Goal: Task Accomplishment & Management: Manage account settings

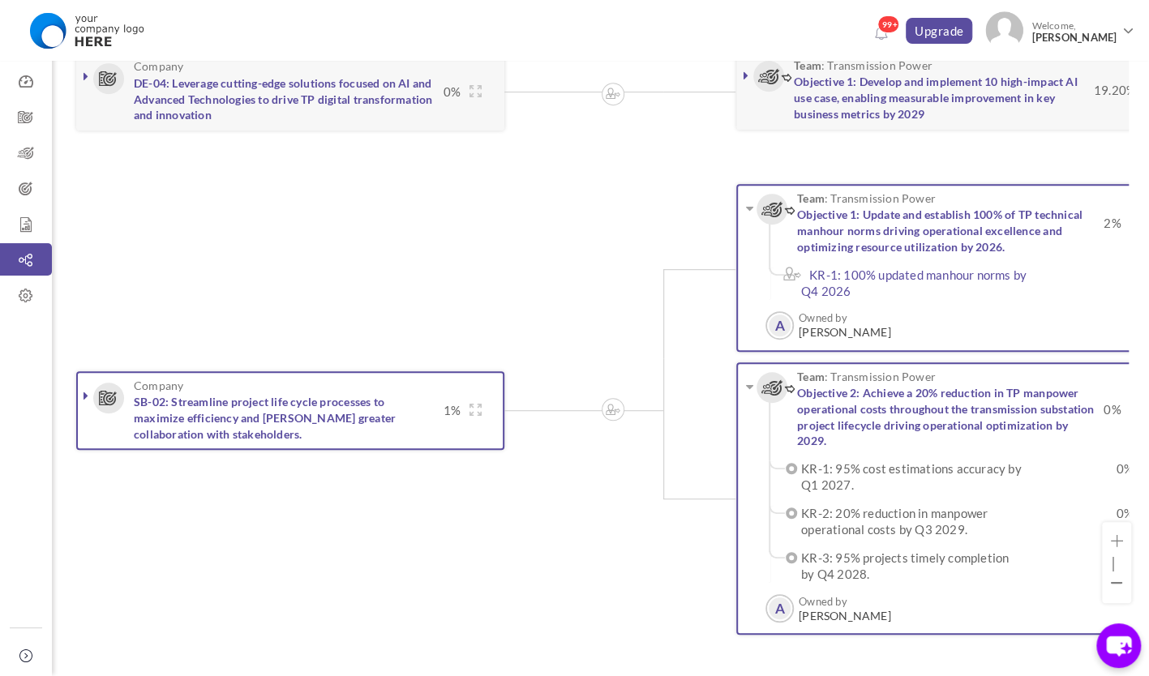
scroll to position [0, 350]
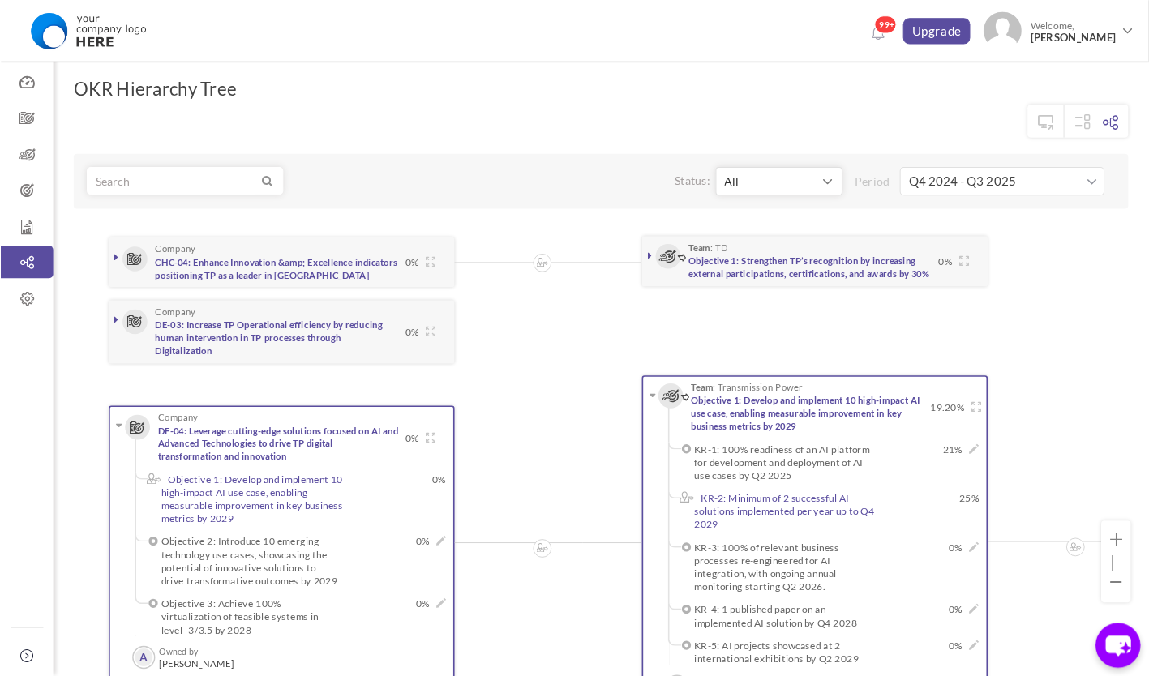
scroll to position [162, 0]
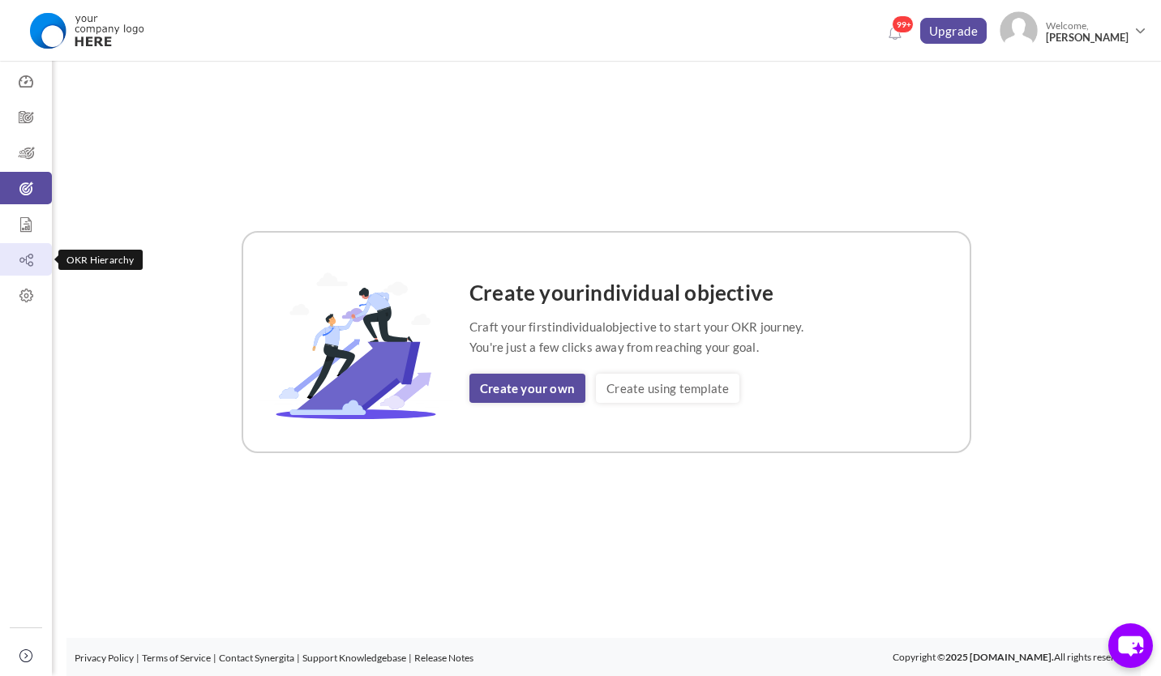
click at [29, 263] on icon at bounding box center [26, 260] width 52 height 16
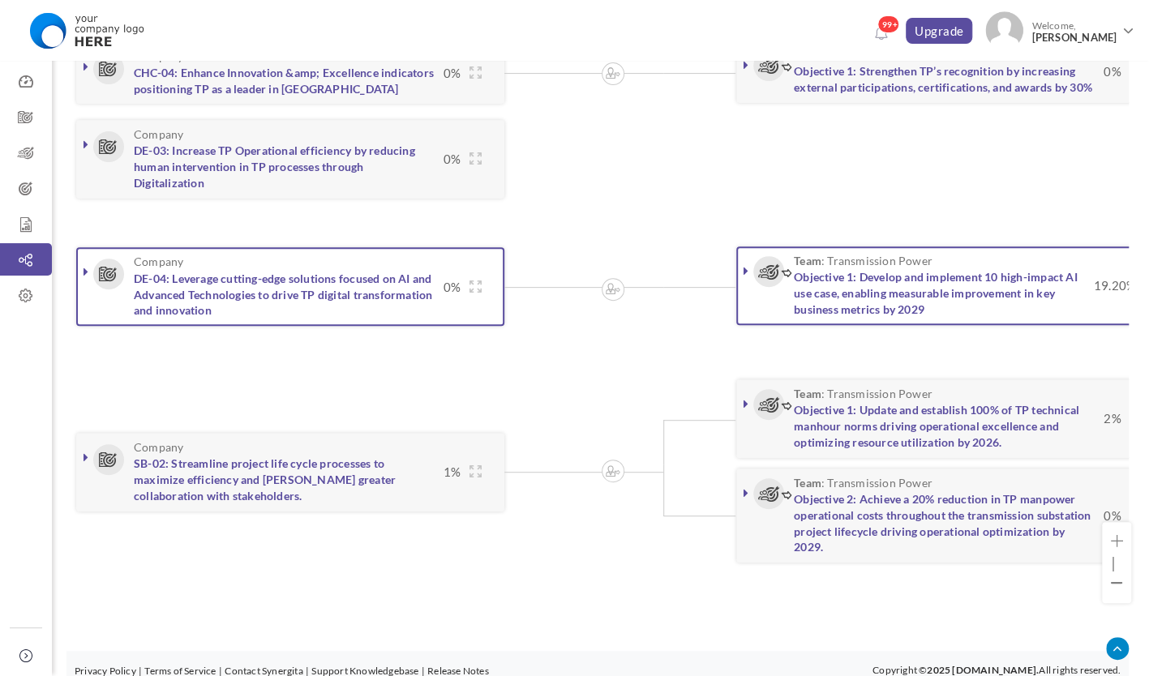
scroll to position [220, 0]
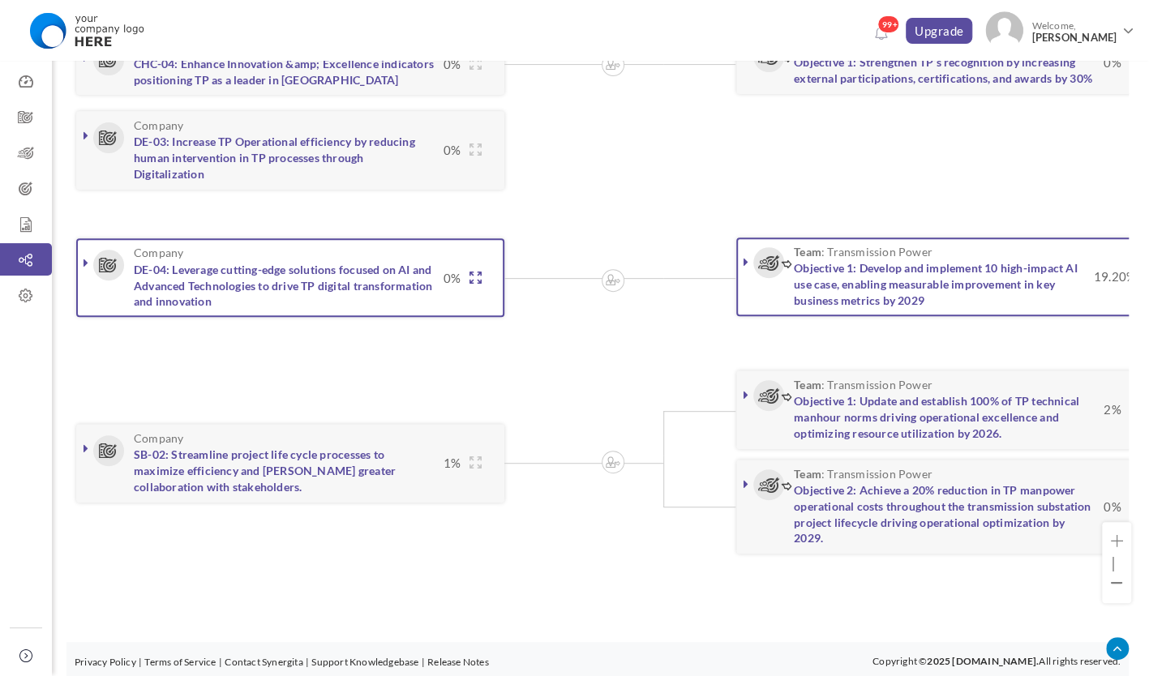
click at [470, 277] on icon at bounding box center [475, 278] width 12 height 12
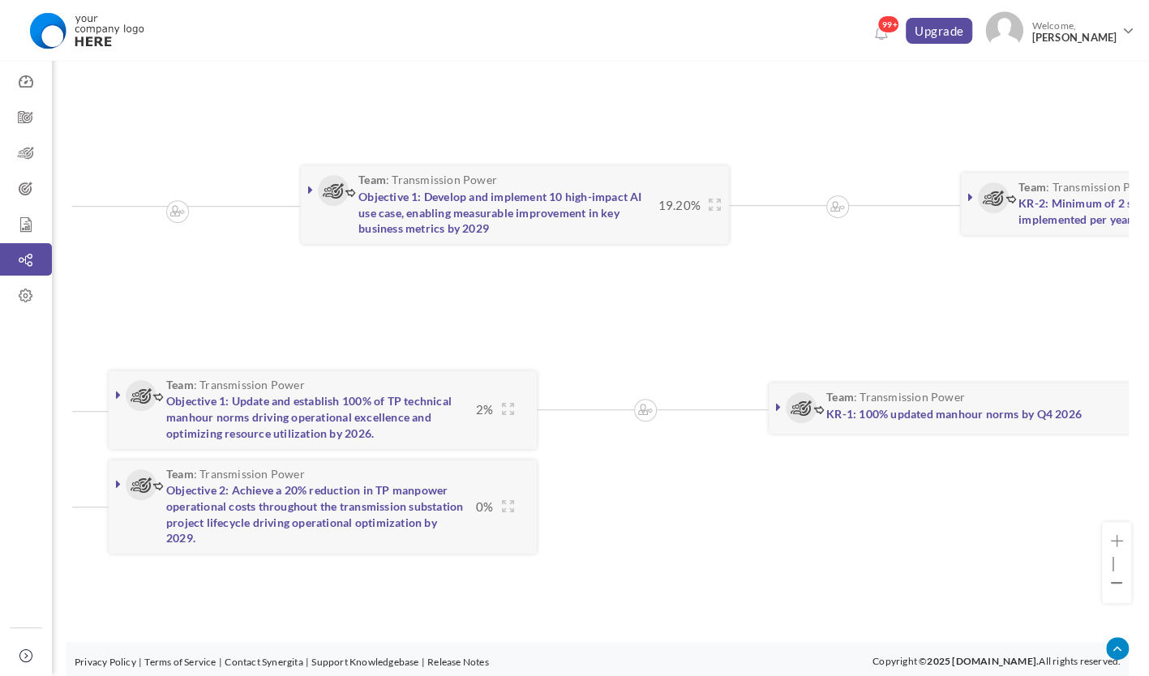
scroll to position [0, 645]
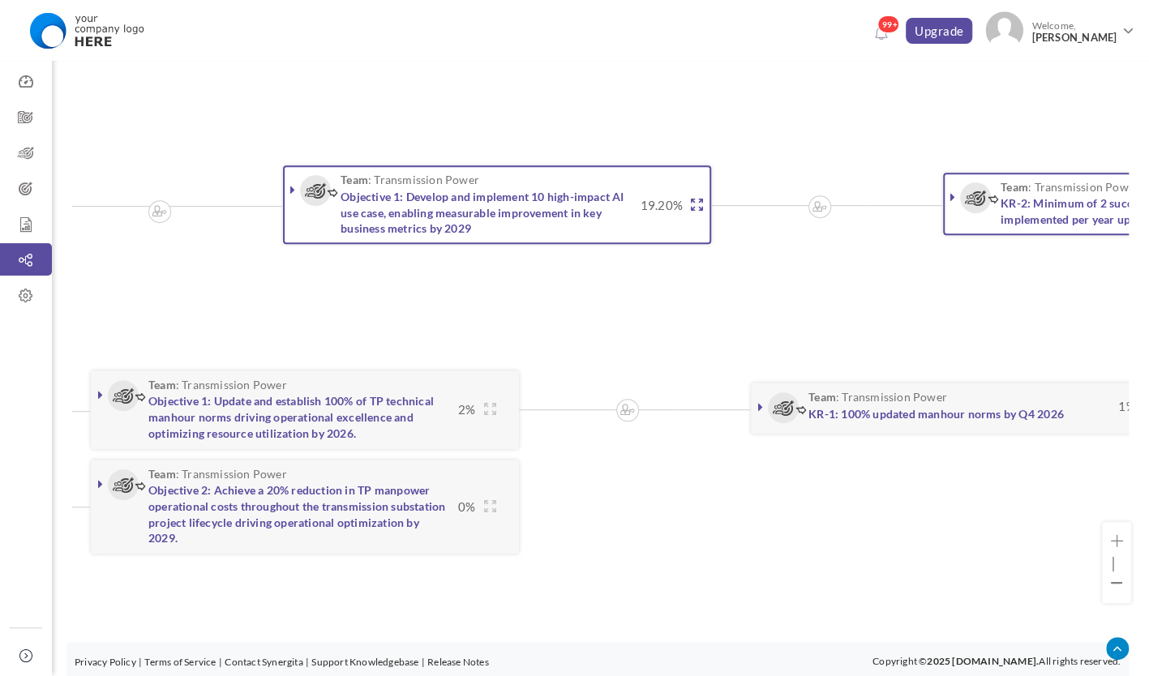
click at [695, 204] on icon at bounding box center [697, 205] width 12 height 12
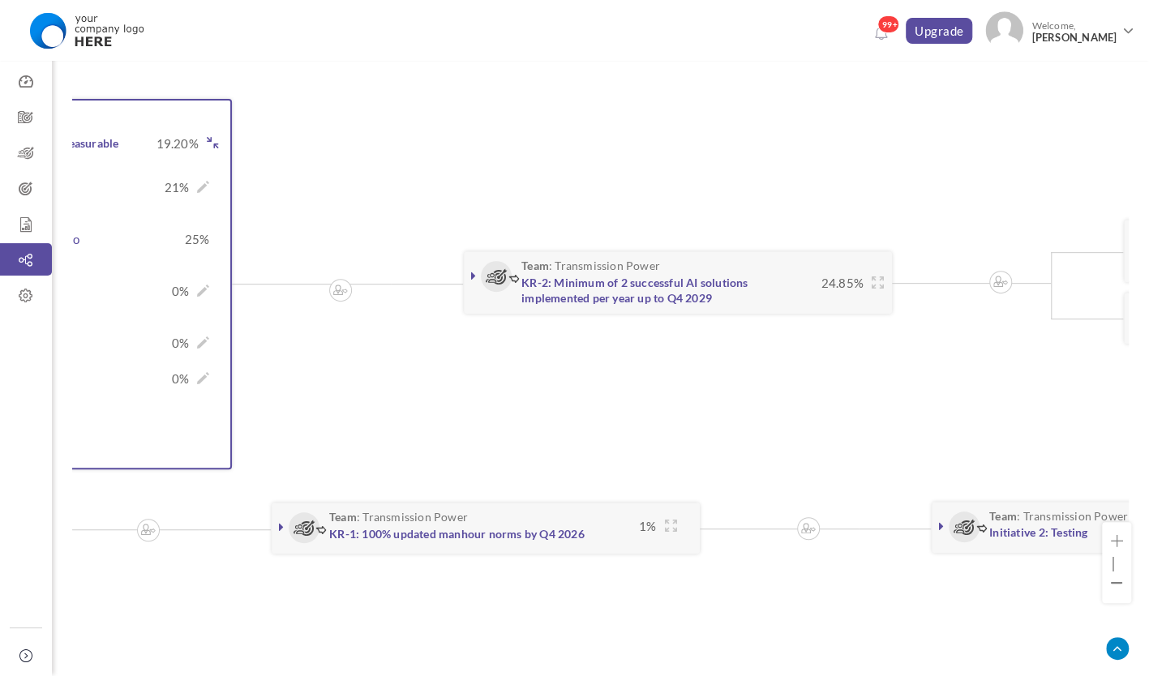
scroll to position [348, 0]
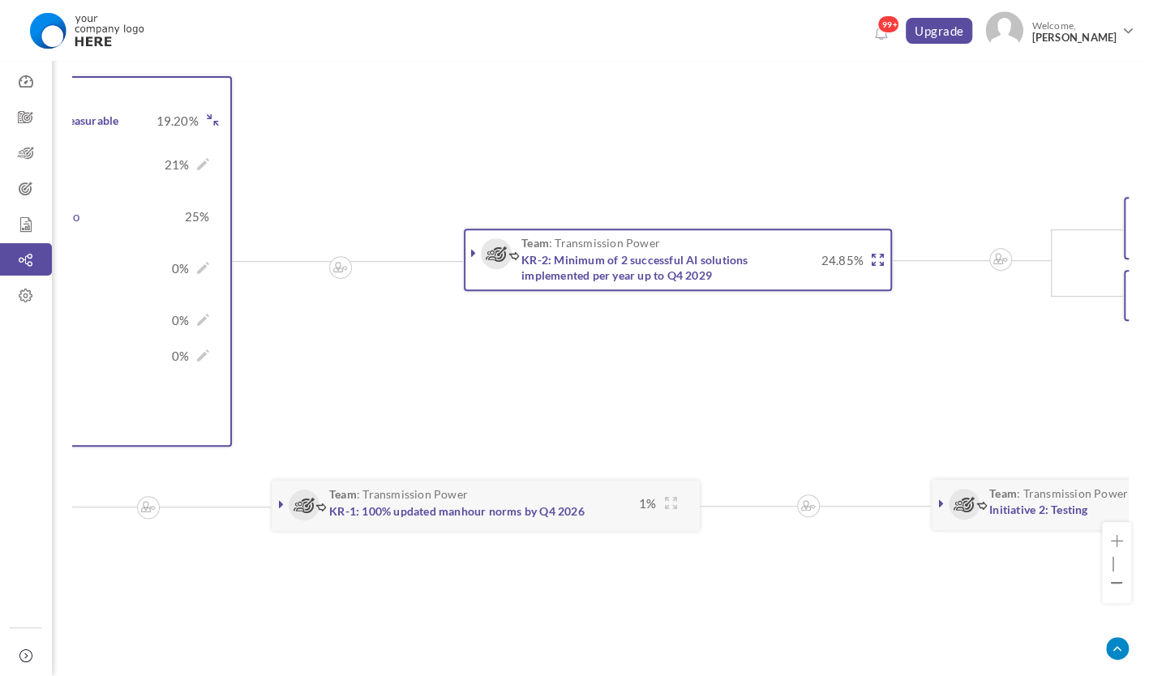
click at [876, 254] on icon at bounding box center [877, 260] width 12 height 12
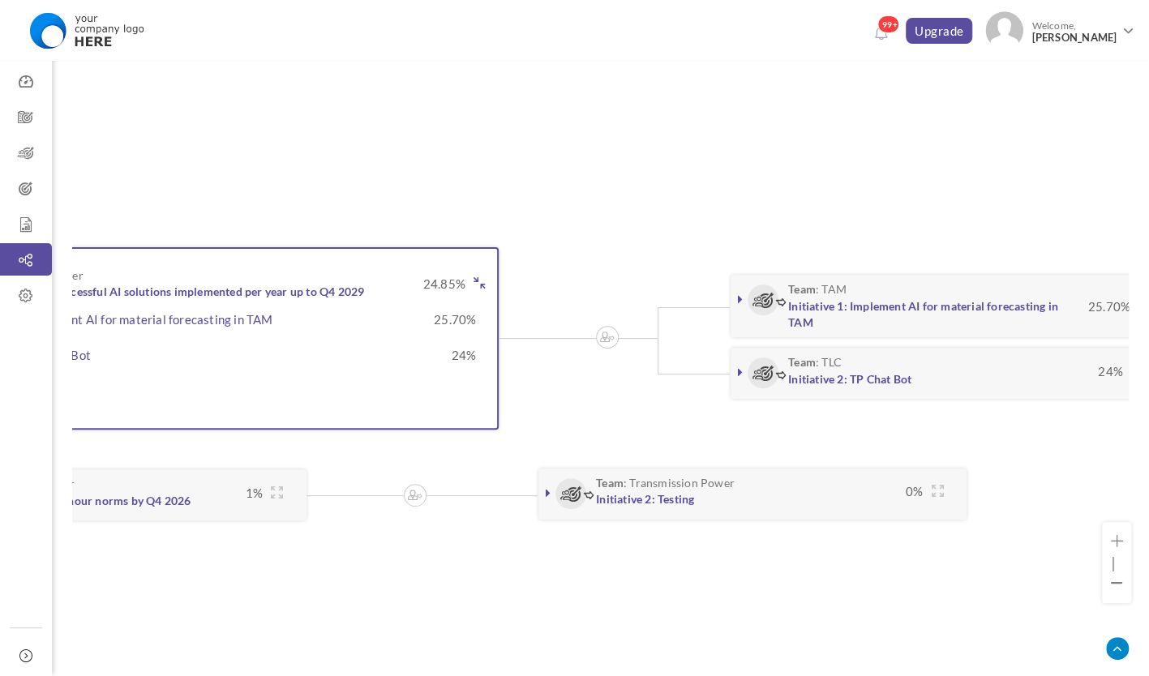
scroll to position [0, 1547]
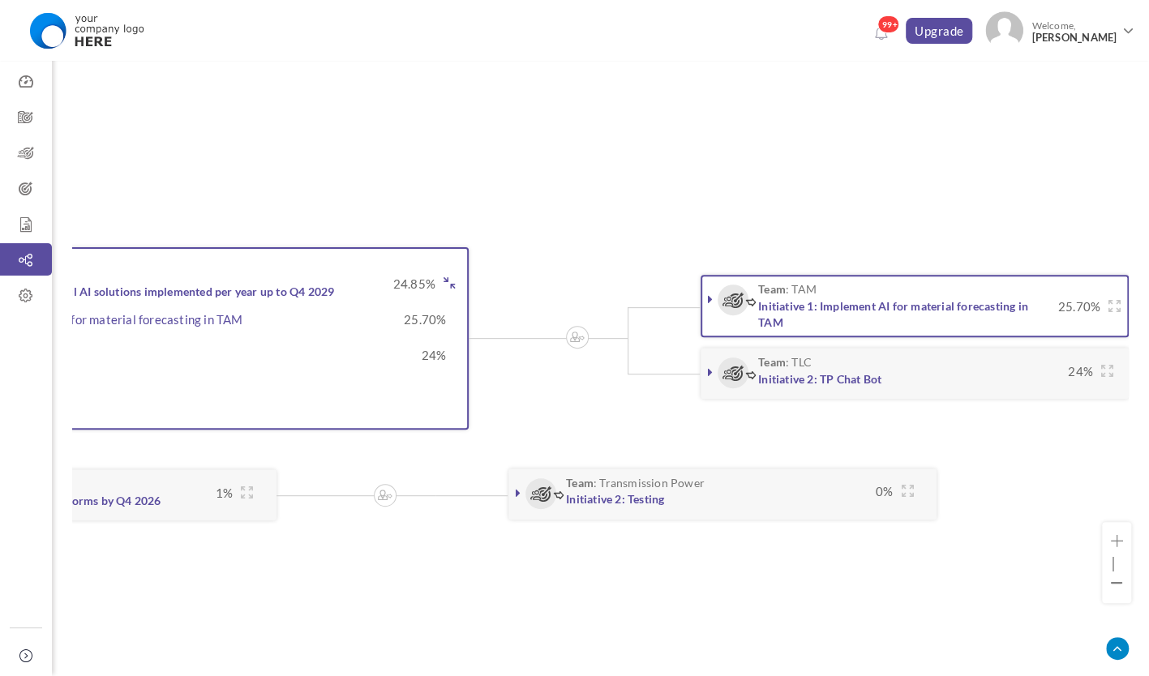
click at [705, 298] on link at bounding box center [710, 299] width 16 height 16
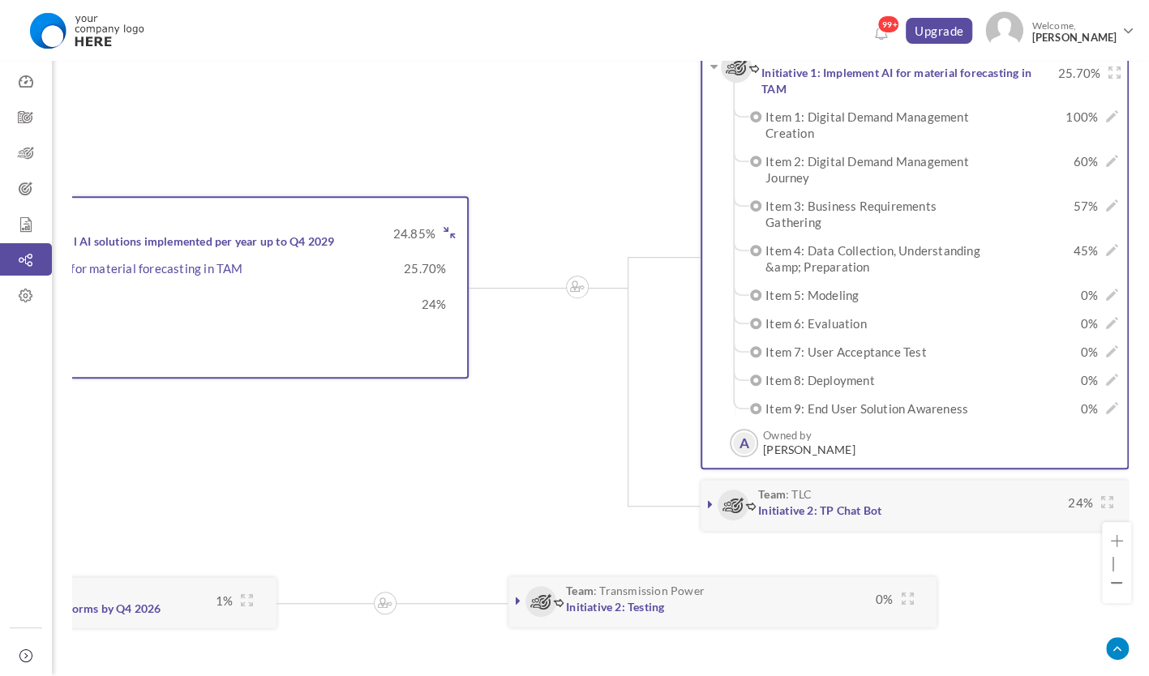
scroll to position [424, 0]
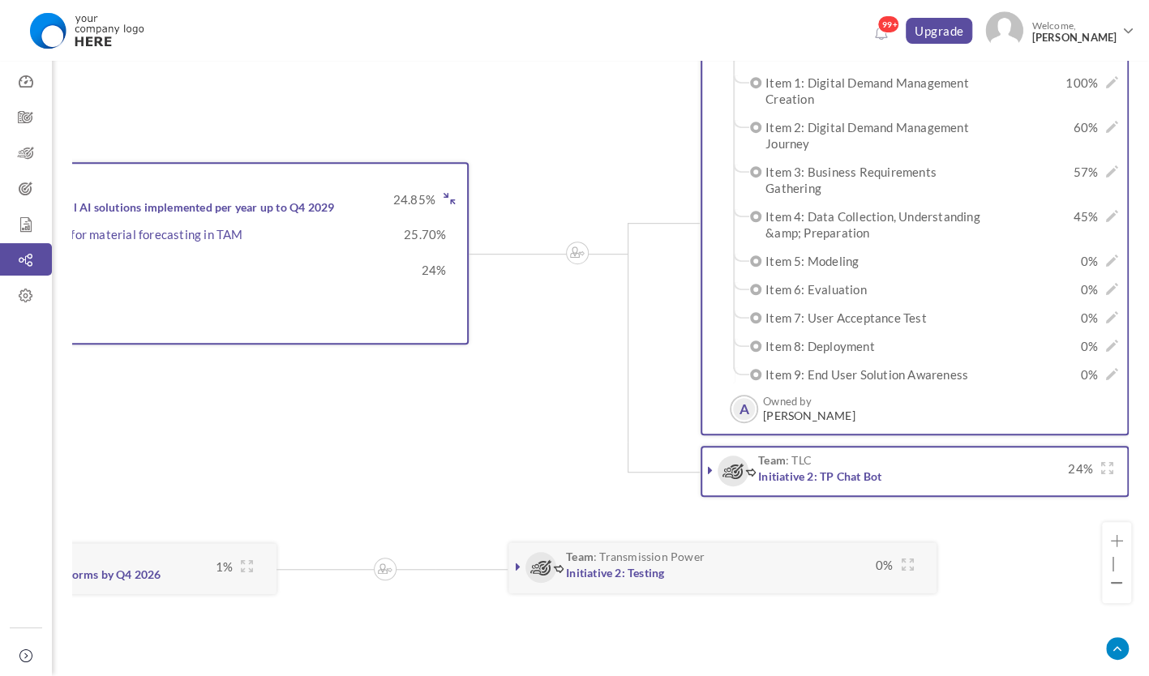
click at [709, 465] on icon at bounding box center [710, 470] width 5 height 13
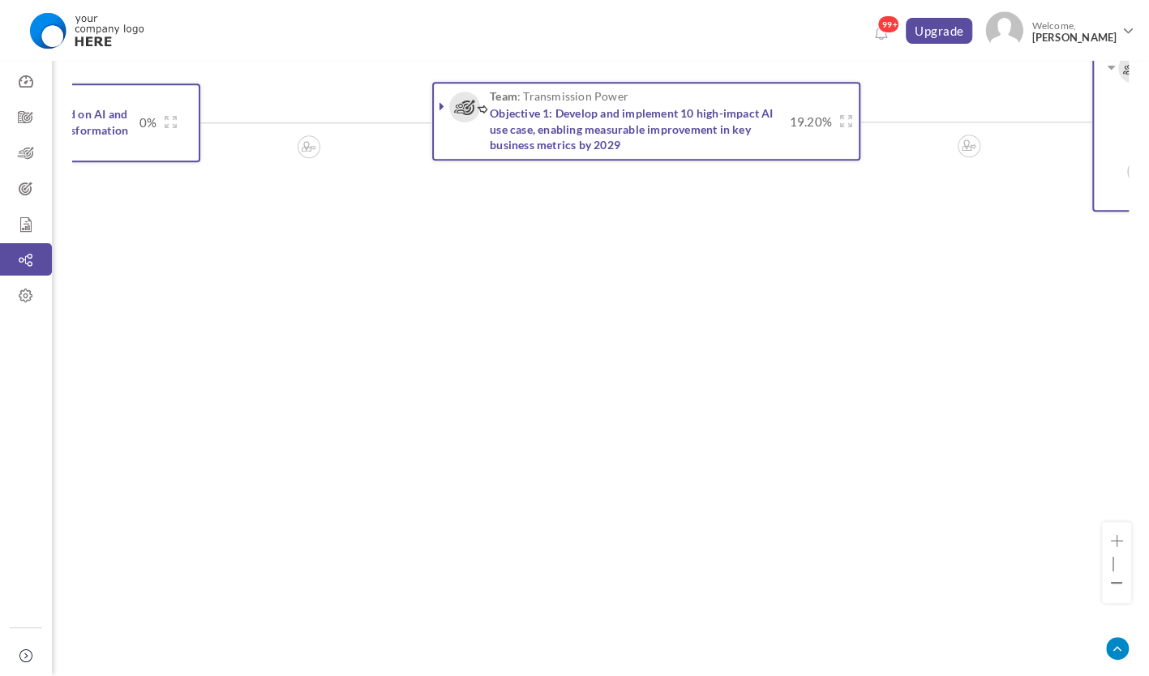
scroll to position [738, 0]
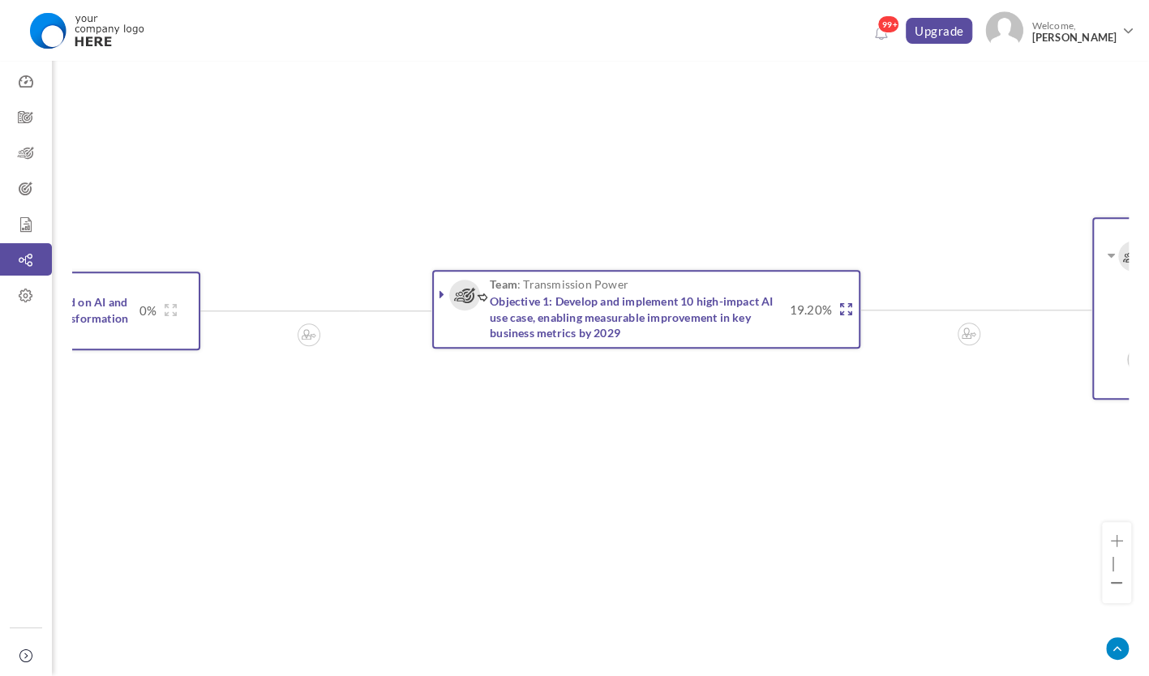
click at [840, 303] on icon at bounding box center [846, 309] width 12 height 12
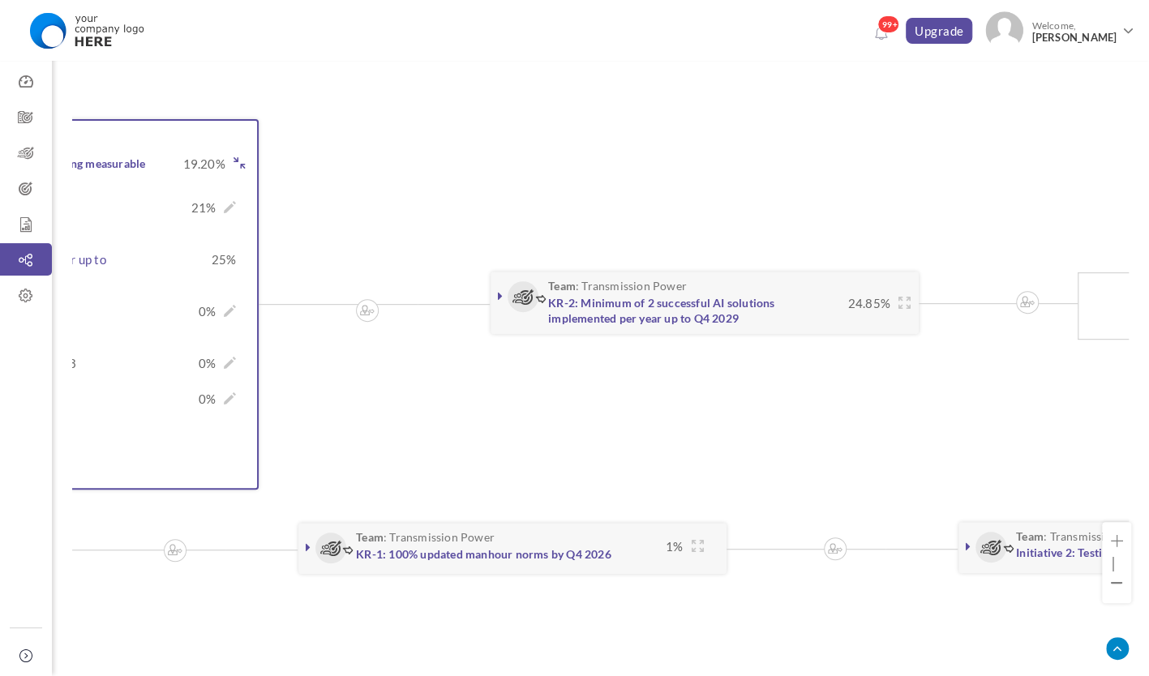
scroll to position [267, 0]
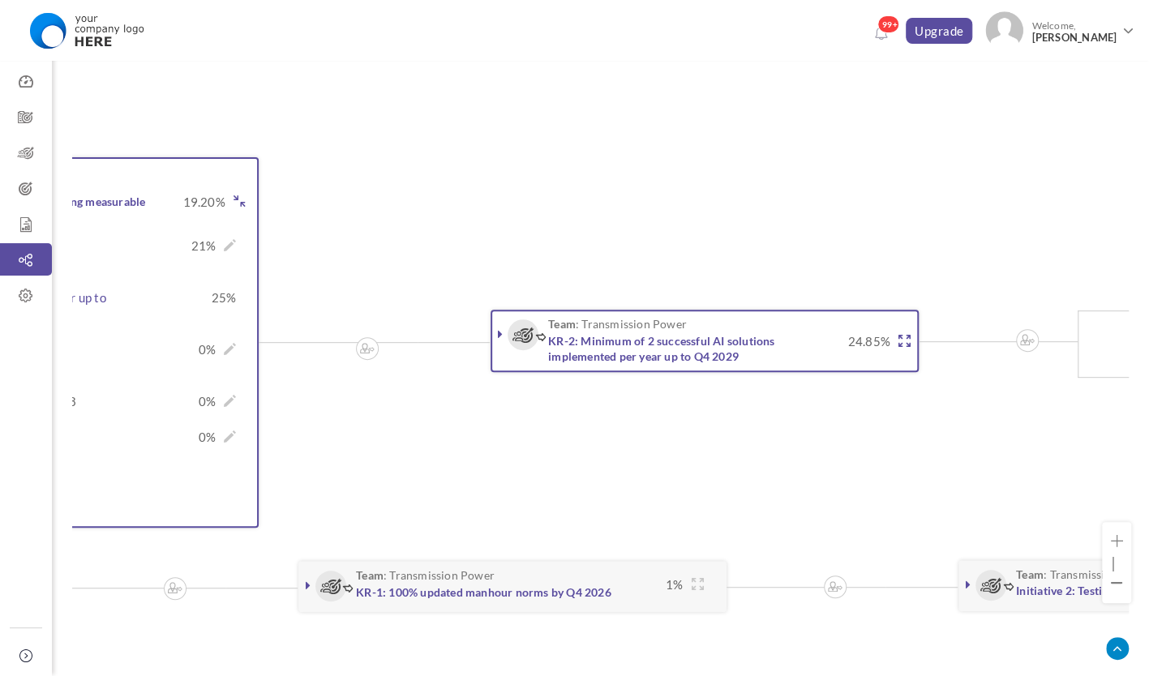
click at [901, 335] on icon at bounding box center [904, 341] width 12 height 12
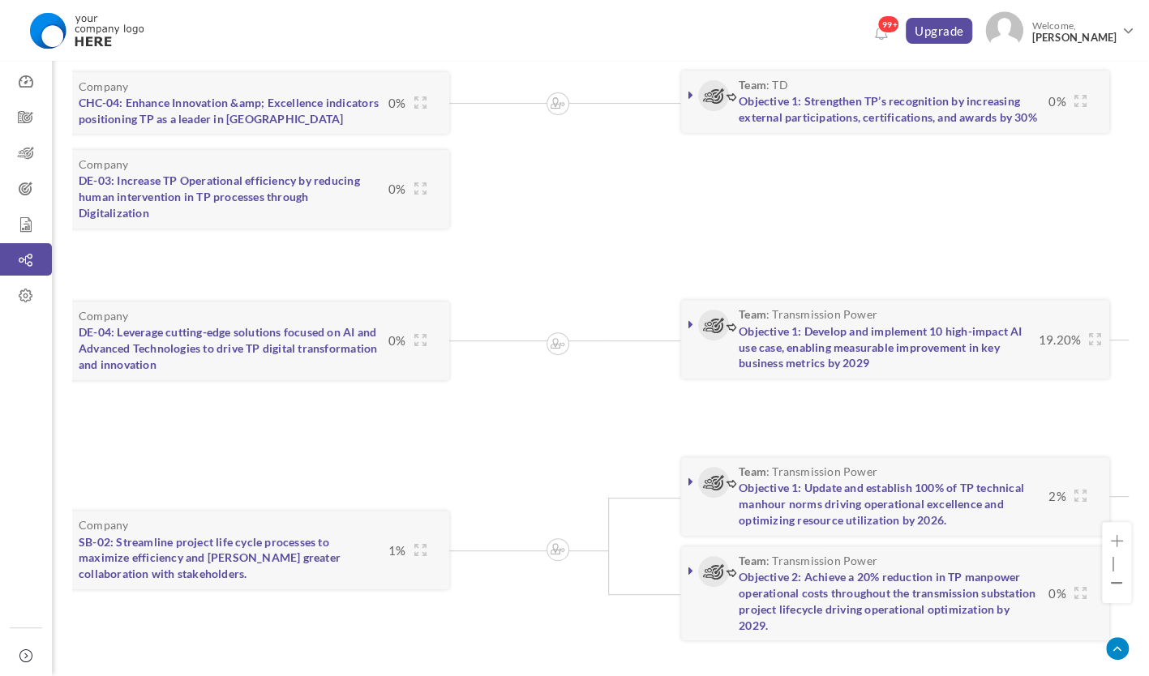
scroll to position [0, 0]
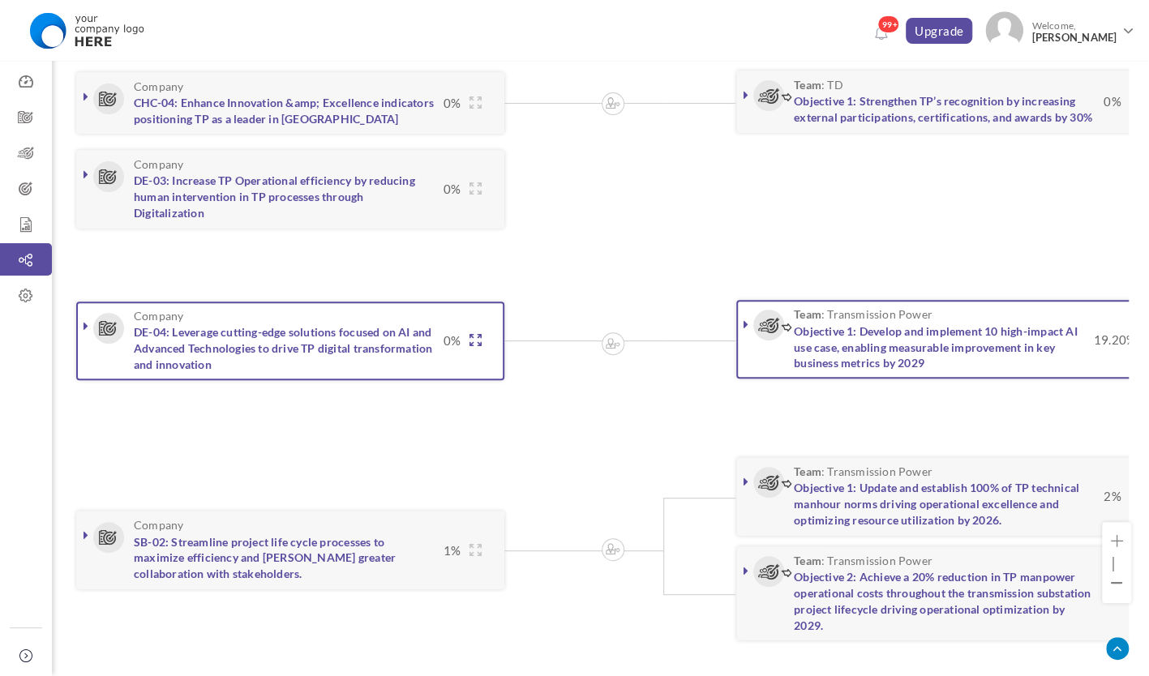
click at [477, 337] on icon at bounding box center [475, 340] width 12 height 12
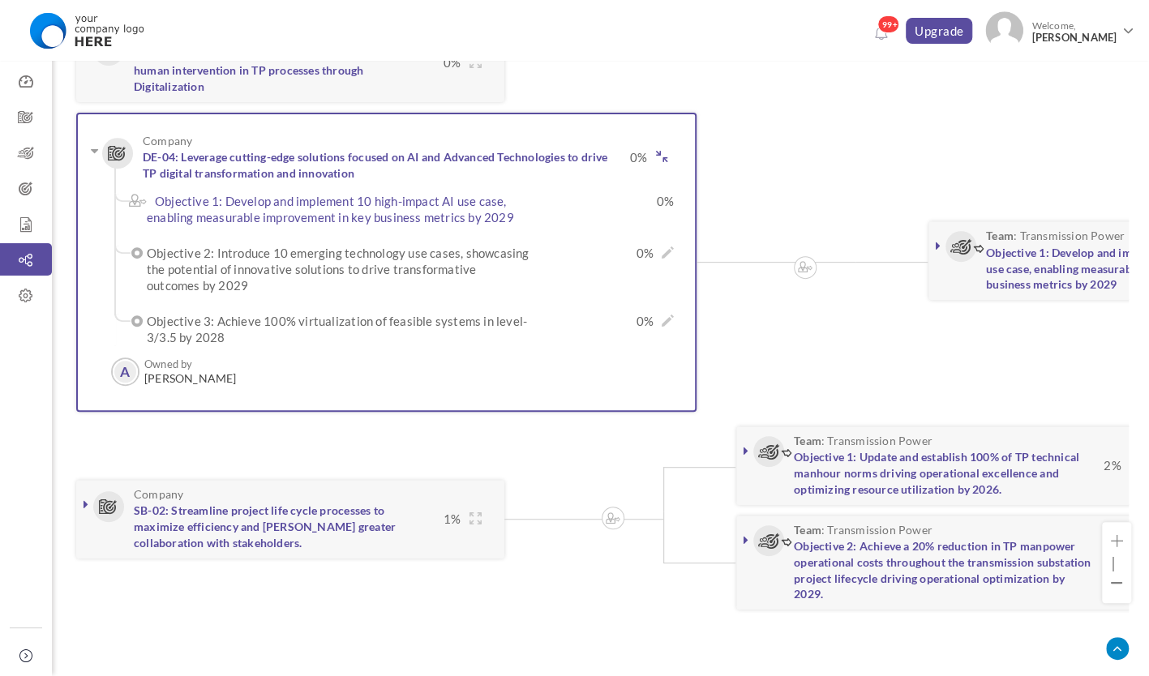
scroll to position [282, 0]
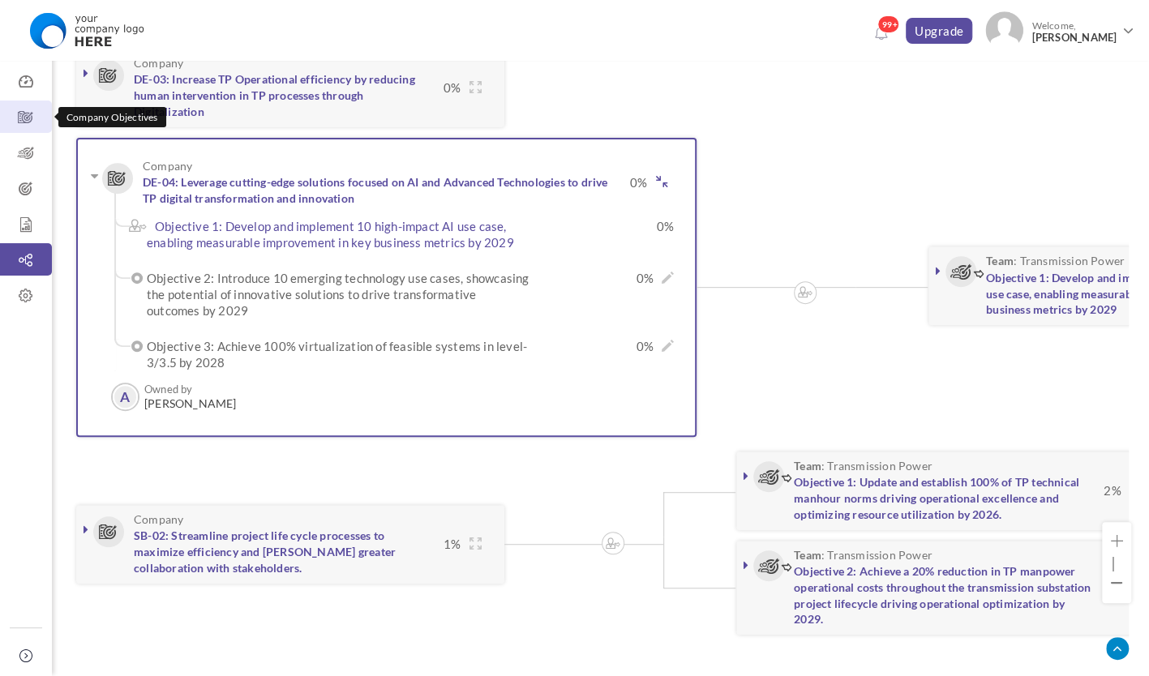
click at [22, 112] on icon at bounding box center [26, 117] width 52 height 16
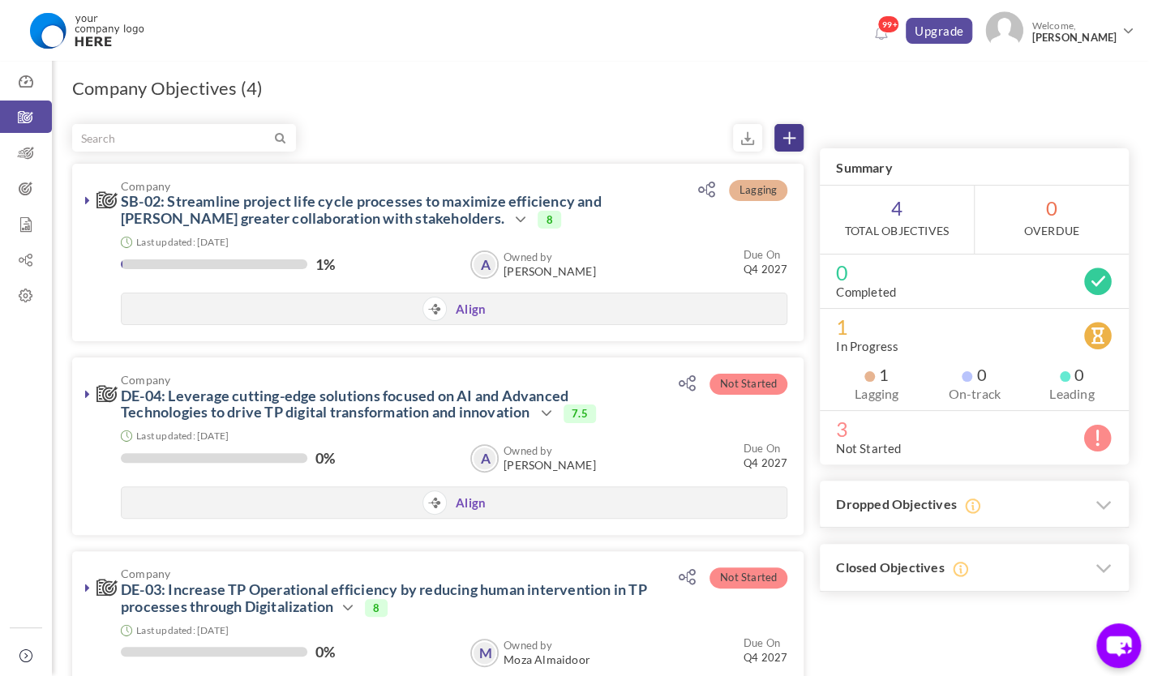
click at [791, 138] on icon at bounding box center [789, 138] width 12 height 12
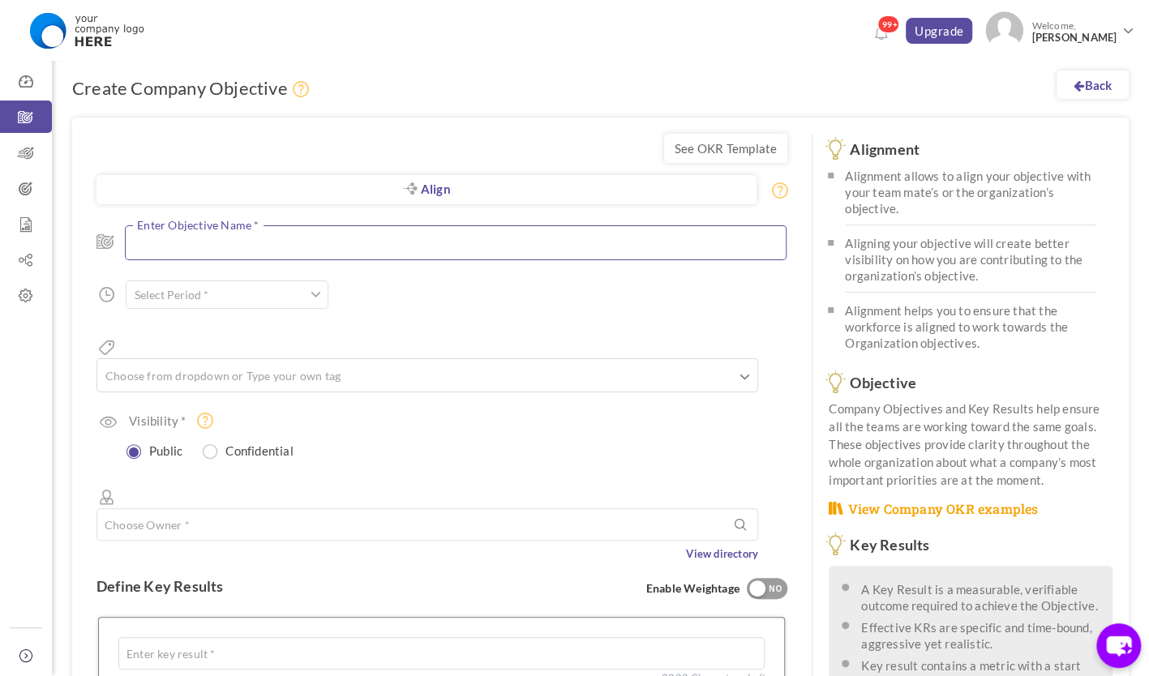
click at [327, 244] on textarea at bounding box center [455, 242] width 661 height 34
drag, startPoint x: 216, startPoint y: 228, endPoint x: 148, endPoint y: 220, distance: 68.6
click at [148, 220] on div "Align Objective Choose Objective Objective Name * 200 Characters Left Start Dat…" at bounding box center [441, 386] width 691 height 357
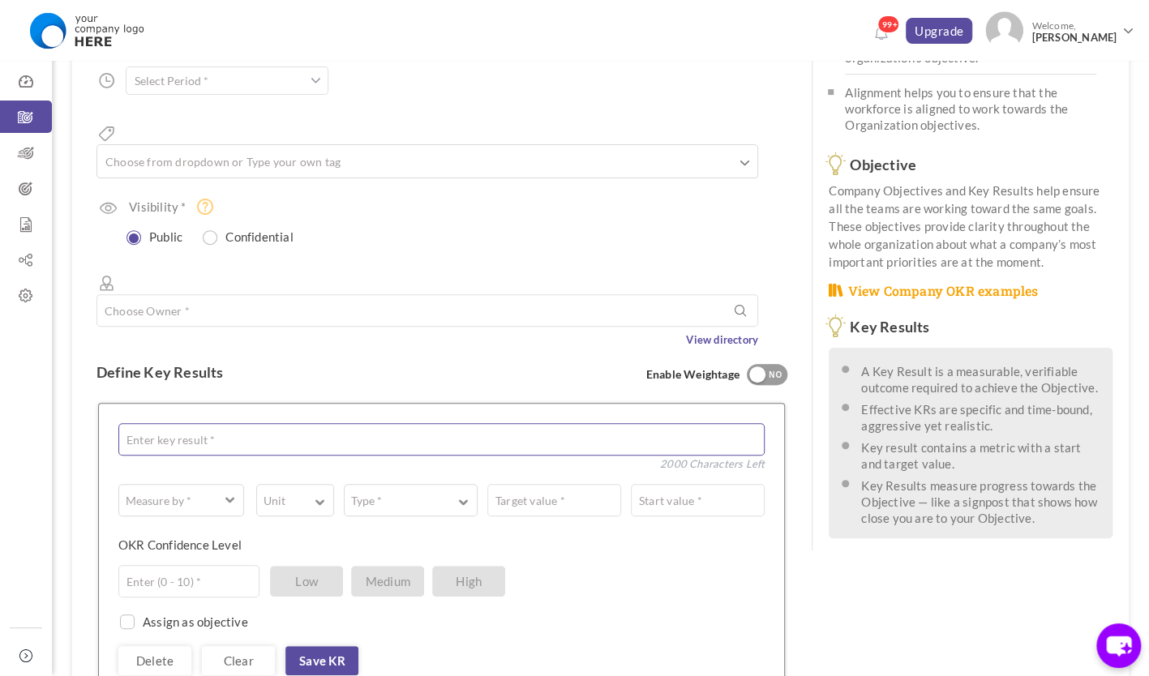
scroll to position [243, 0]
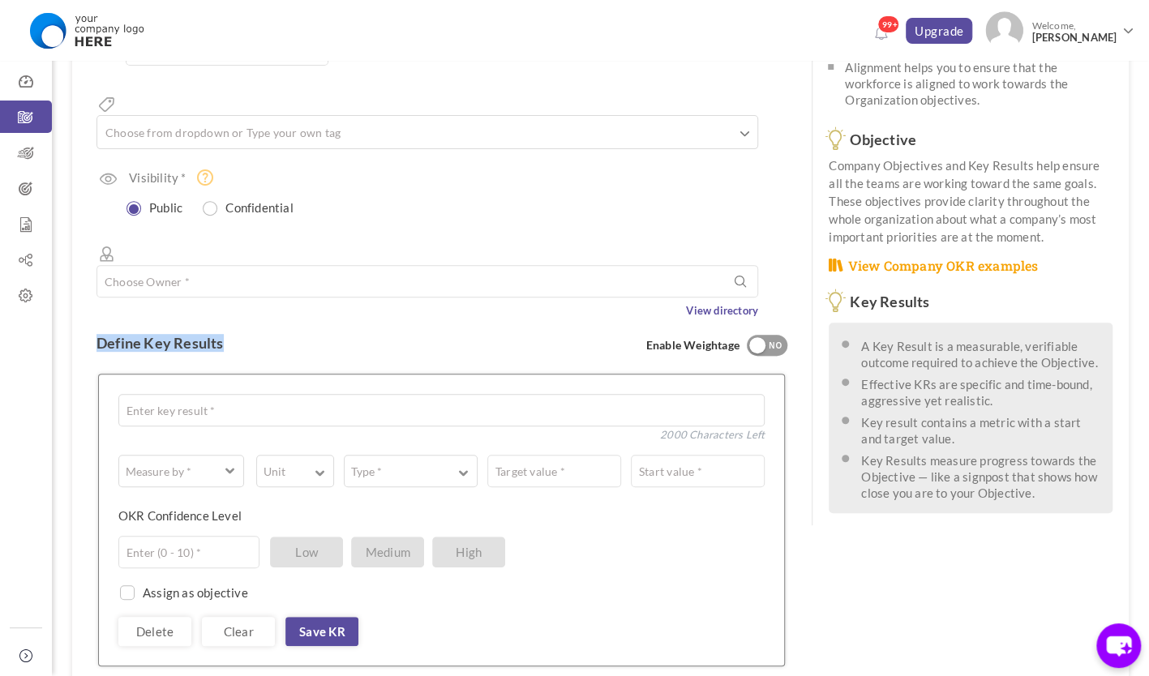
drag, startPoint x: 100, startPoint y: 297, endPoint x: 223, endPoint y: 302, distance: 123.3
click at [223, 302] on div "See OKR Template Align Align Objective Choose Objective Enter Objective Name * …" at bounding box center [441, 380] width 739 height 1012
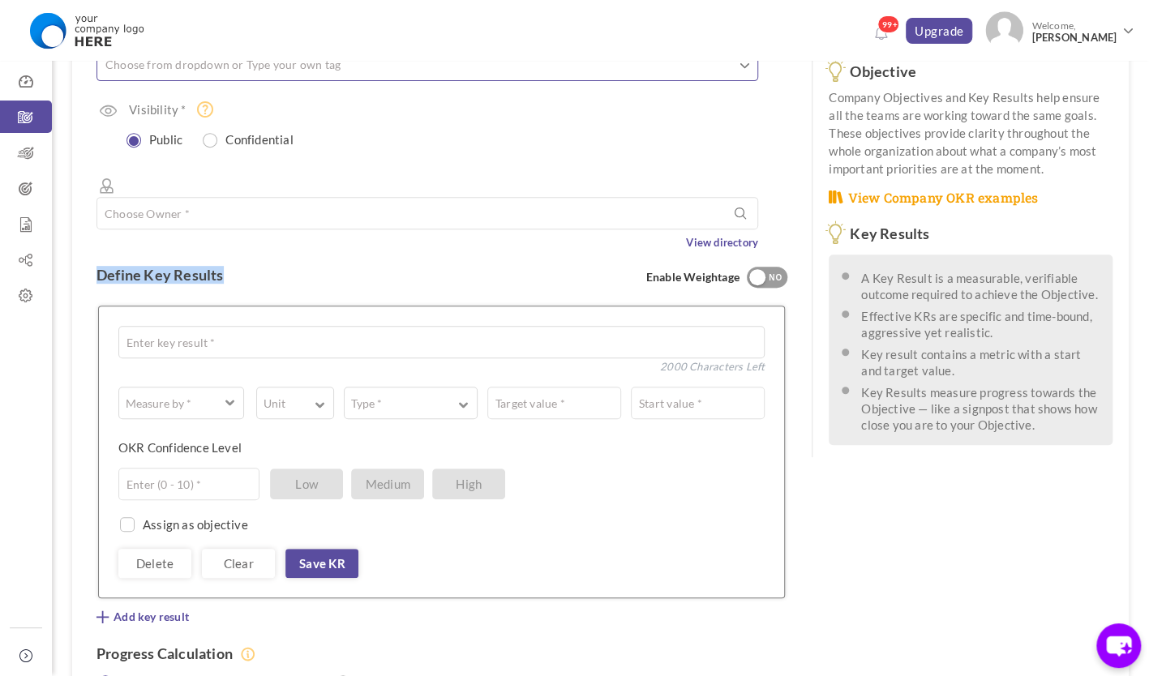
scroll to position [324, 0]
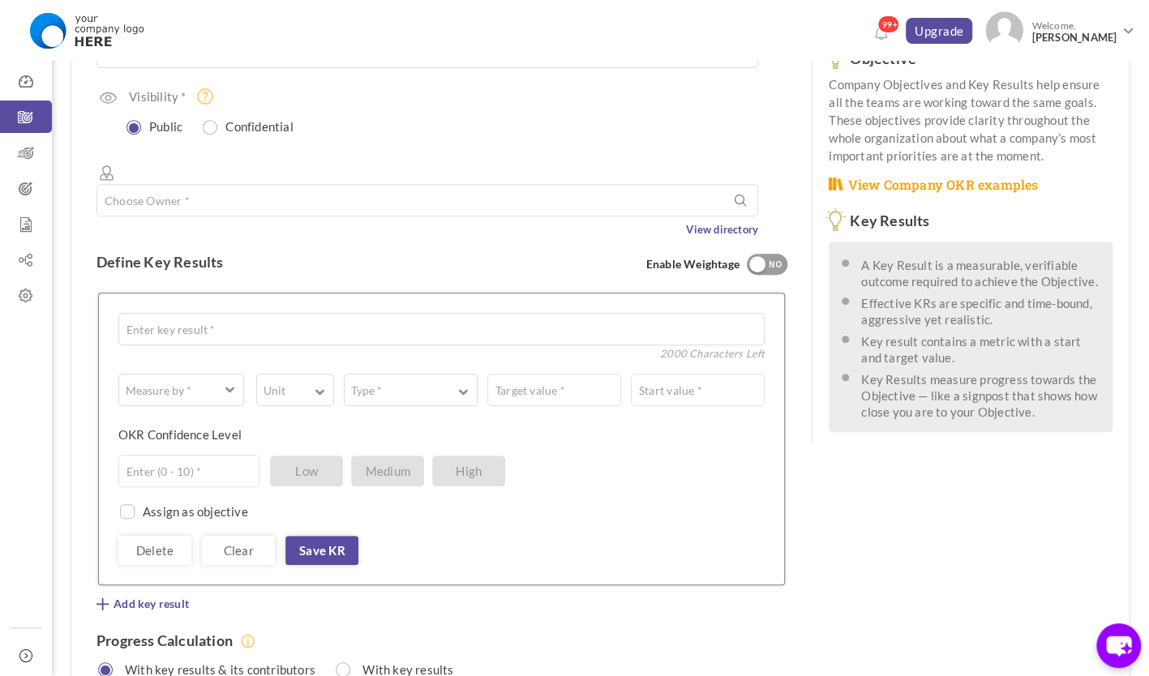
click at [280, 237] on div "Define Key Results Enable Weightage YES NO" at bounding box center [441, 261] width 691 height 49
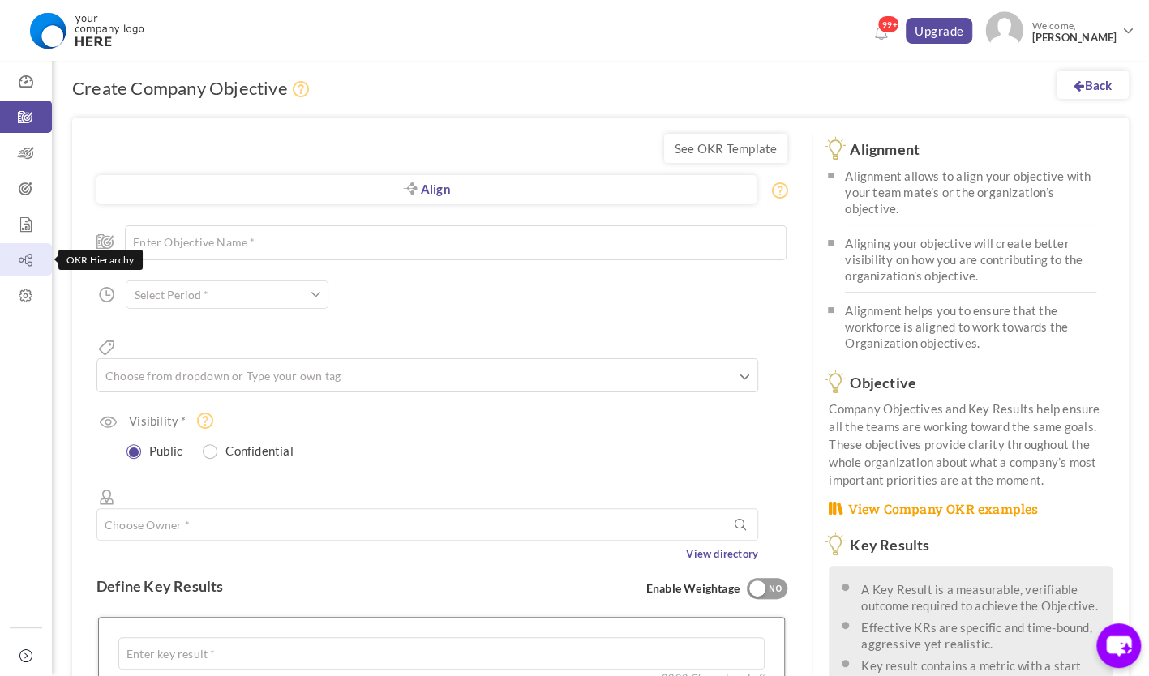
click at [22, 256] on icon at bounding box center [26, 260] width 52 height 16
click at [34, 259] on icon at bounding box center [26, 260] width 52 height 16
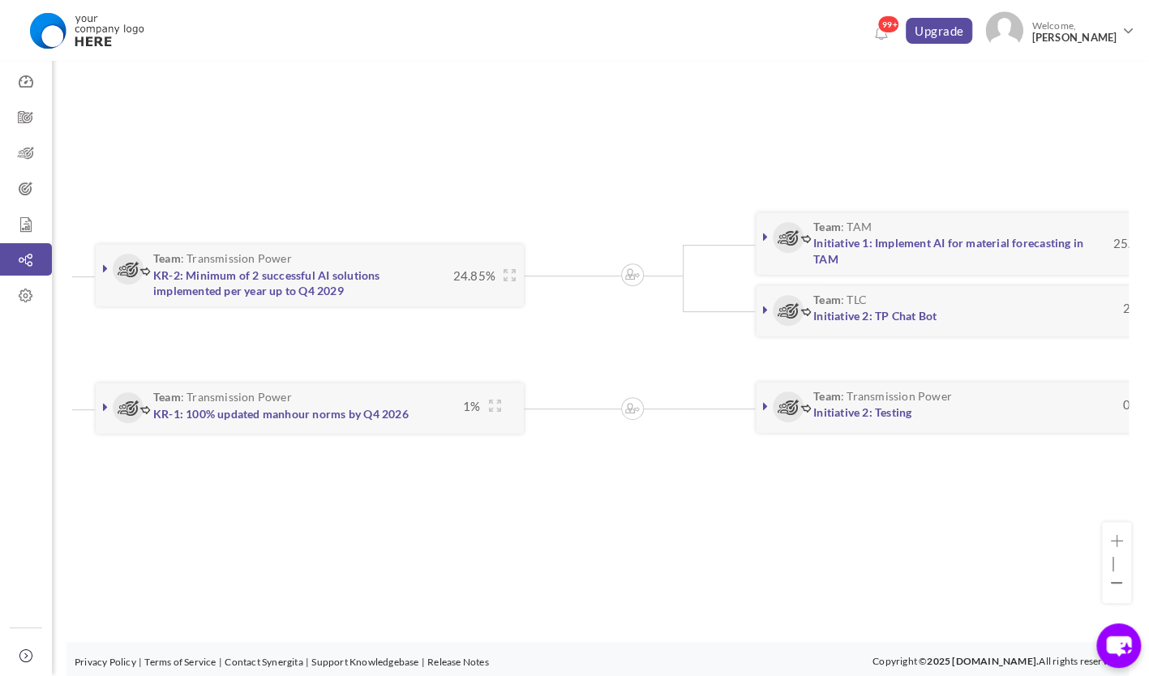
scroll to position [0, 1355]
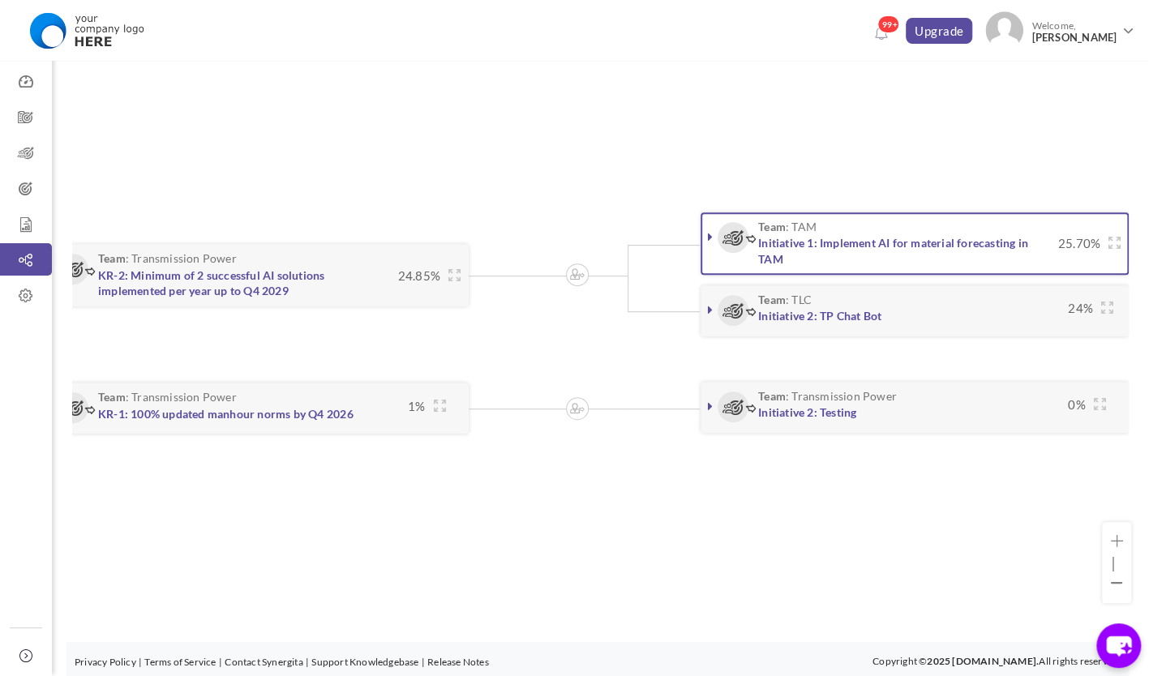
click at [710, 232] on icon at bounding box center [710, 236] width 5 height 13
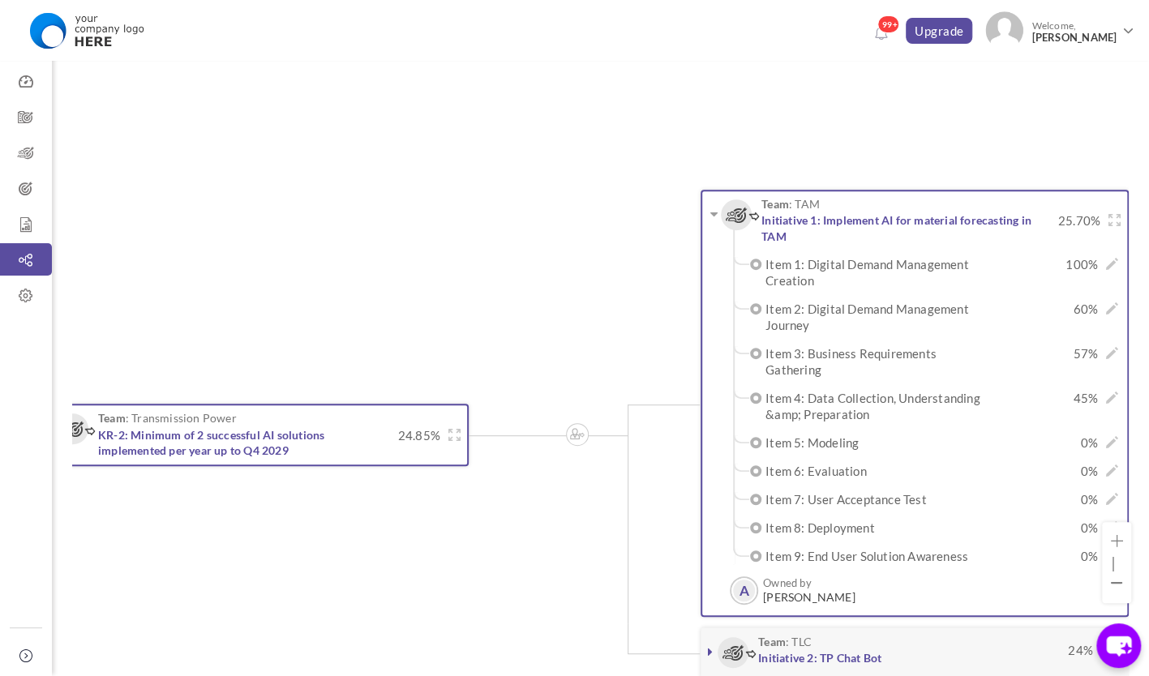
scroll to position [301, 0]
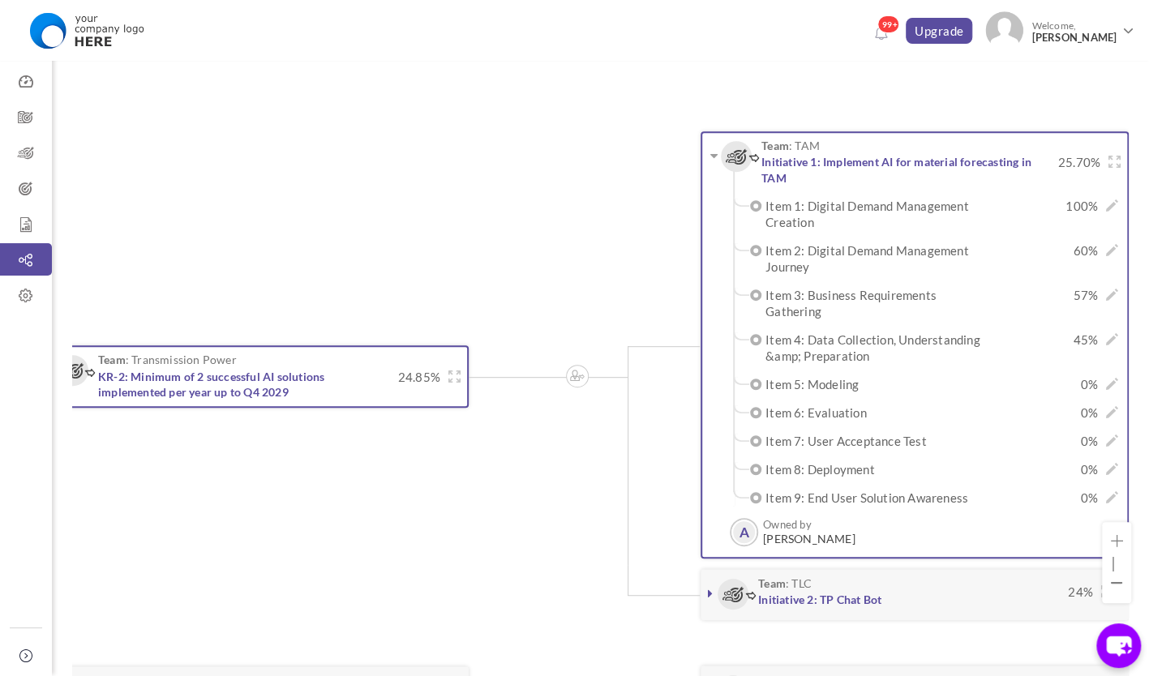
drag, startPoint x: 788, startPoint y: 198, endPoint x: 815, endPoint y: 221, distance: 36.2
click at [815, 221] on label "Item 1: Digital Demand Management Creation" at bounding box center [876, 214] width 222 height 32
drag, startPoint x: 815, startPoint y: 221, endPoint x: 814, endPoint y: 271, distance: 49.5
click at [814, 271] on li "Item 2: Digital Demand Management Journey 60% × Update Achieved Target Item 2: …" at bounding box center [934, 258] width 367 height 32
click at [942, 159] on link "Initiative 1: Implement AI for material forecasting in TAM" at bounding box center [896, 170] width 270 height 30
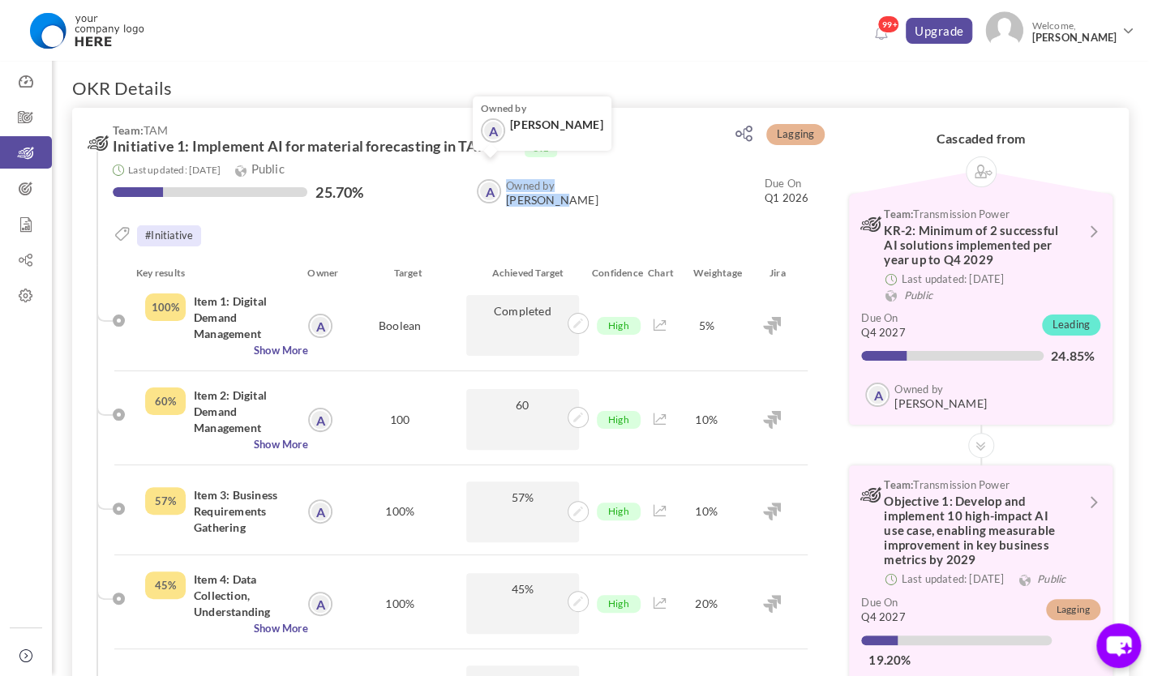
drag, startPoint x: 553, startPoint y: 198, endPoint x: 500, endPoint y: 186, distance: 53.9
click at [500, 186] on div "Owned by A [PERSON_NAME] A Owned by [PERSON_NAME]" at bounding box center [536, 194] width 126 height 30
click at [519, 201] on span "[PERSON_NAME]" at bounding box center [552, 200] width 92 height 13
drag, startPoint x: 558, startPoint y: 197, endPoint x: 529, endPoint y: 192, distance: 28.8
click at [529, 192] on div "Owned by A Ali Rajab A Owned by Ali Rajab Due On Q1 2026" at bounding box center [634, 194] width 348 height 30
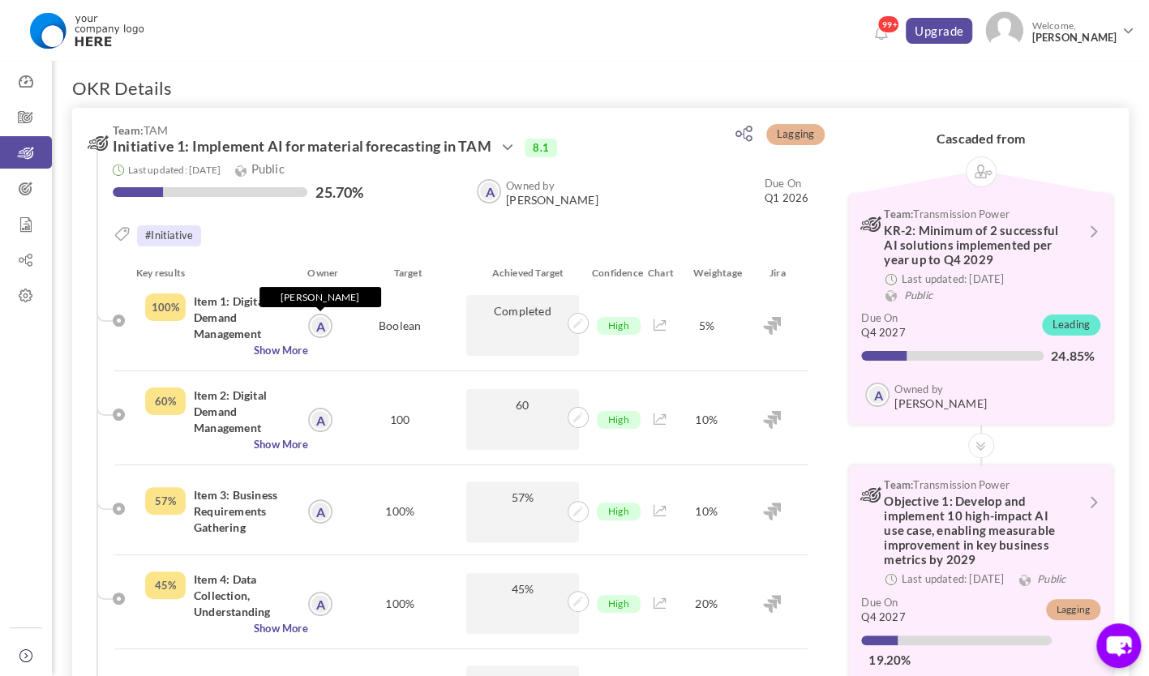
click at [320, 323] on link "A" at bounding box center [320, 325] width 21 height 21
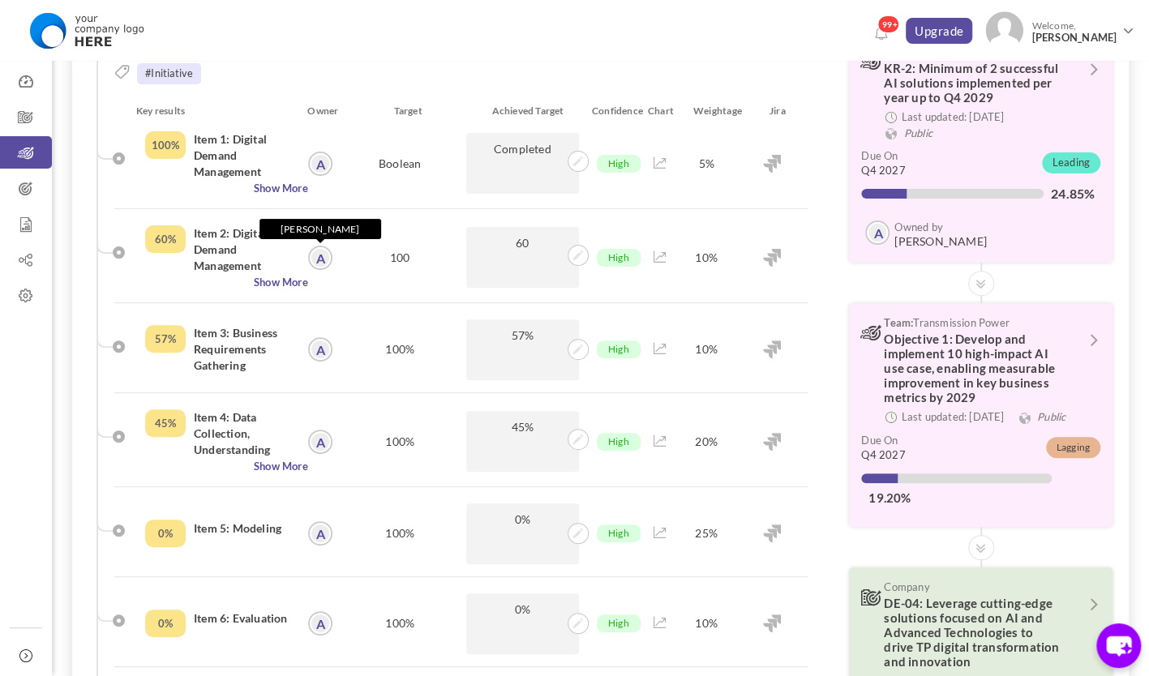
click at [323, 255] on link "A" at bounding box center [320, 257] width 21 height 21
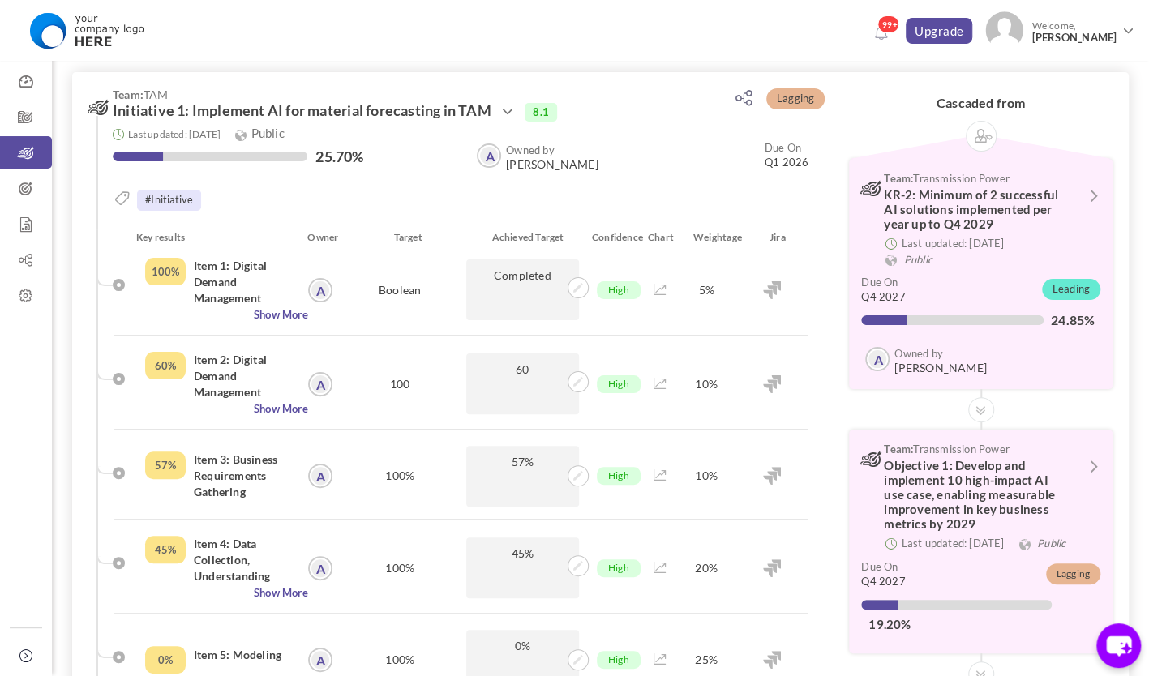
scroll to position [0, 0]
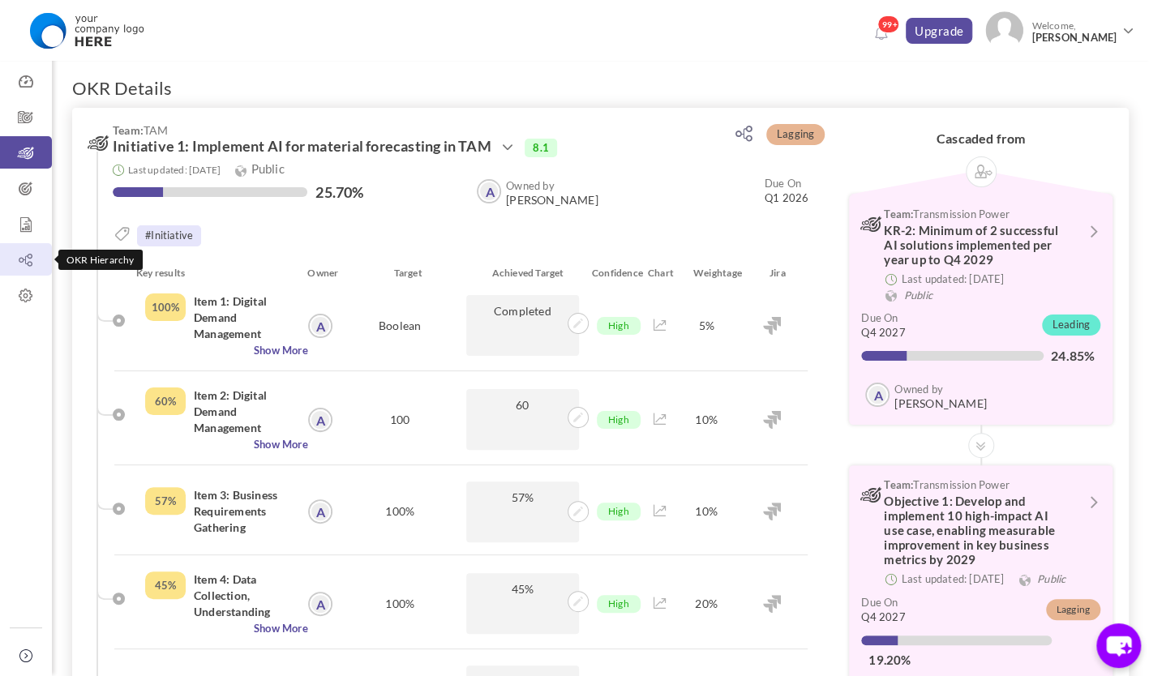
click at [31, 259] on icon at bounding box center [26, 260] width 52 height 16
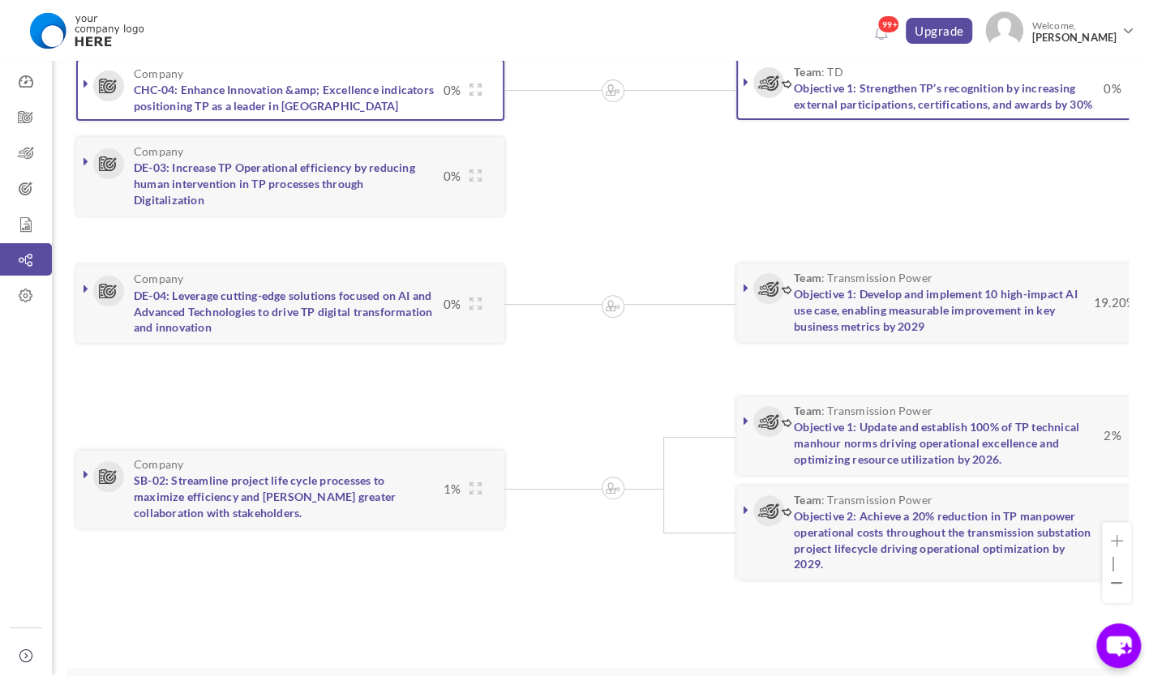
scroll to position [220, 0]
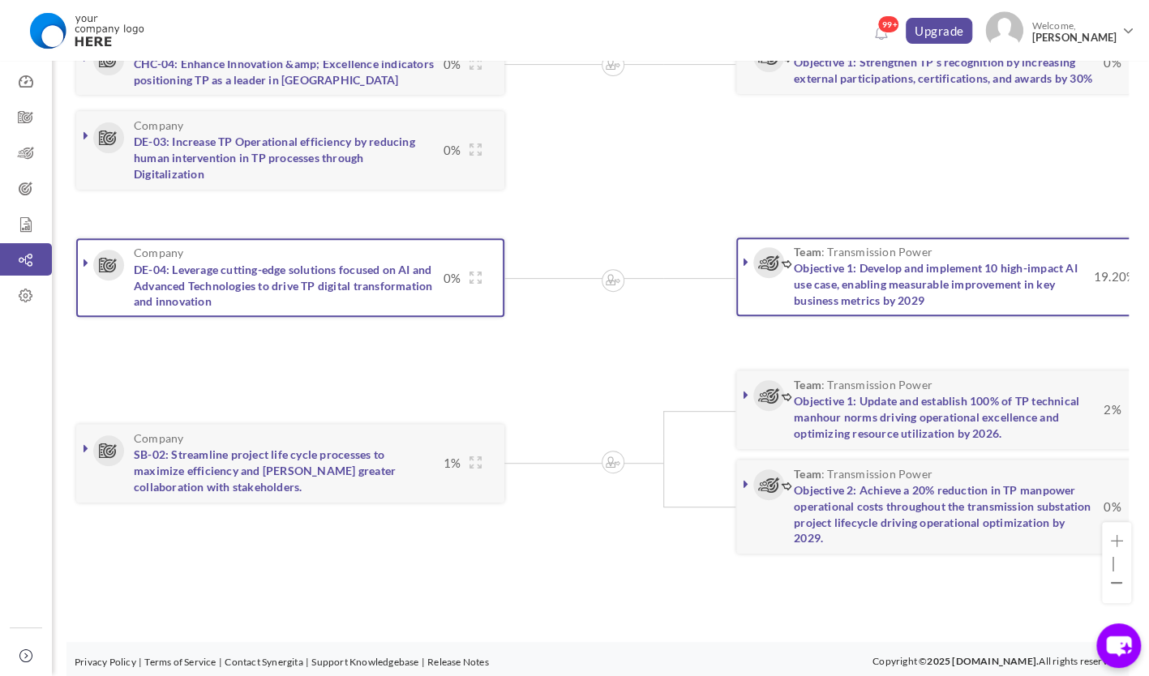
click at [81, 259] on link at bounding box center [86, 263] width 16 height 16
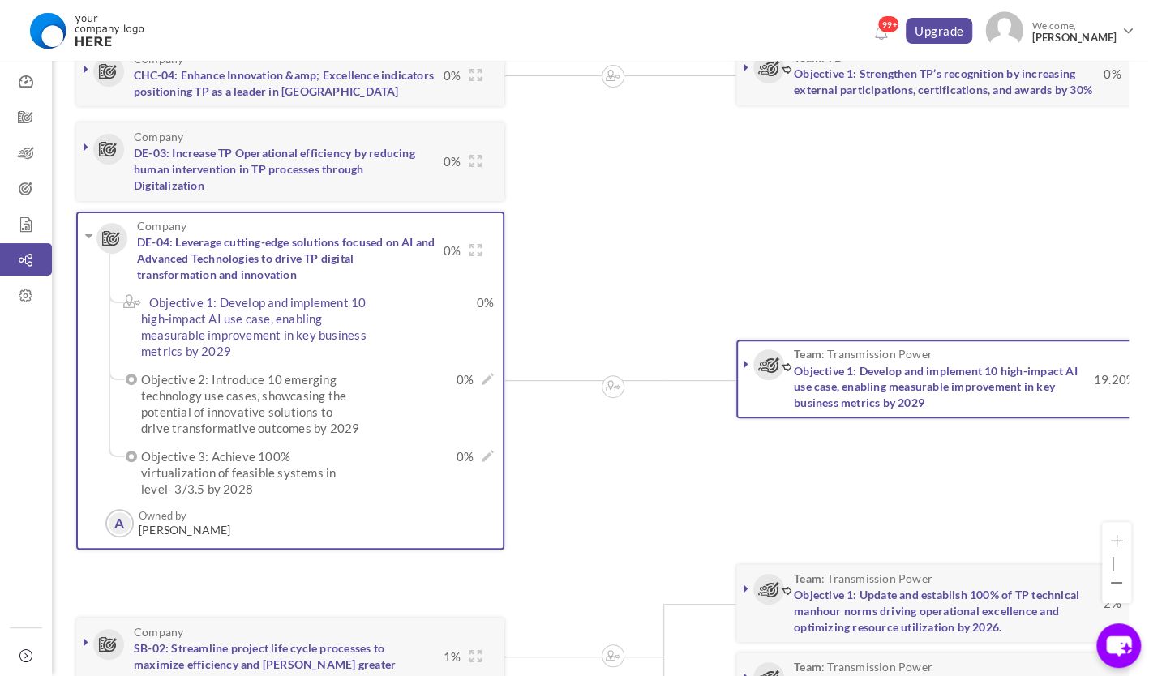
scroll to position [243, 0]
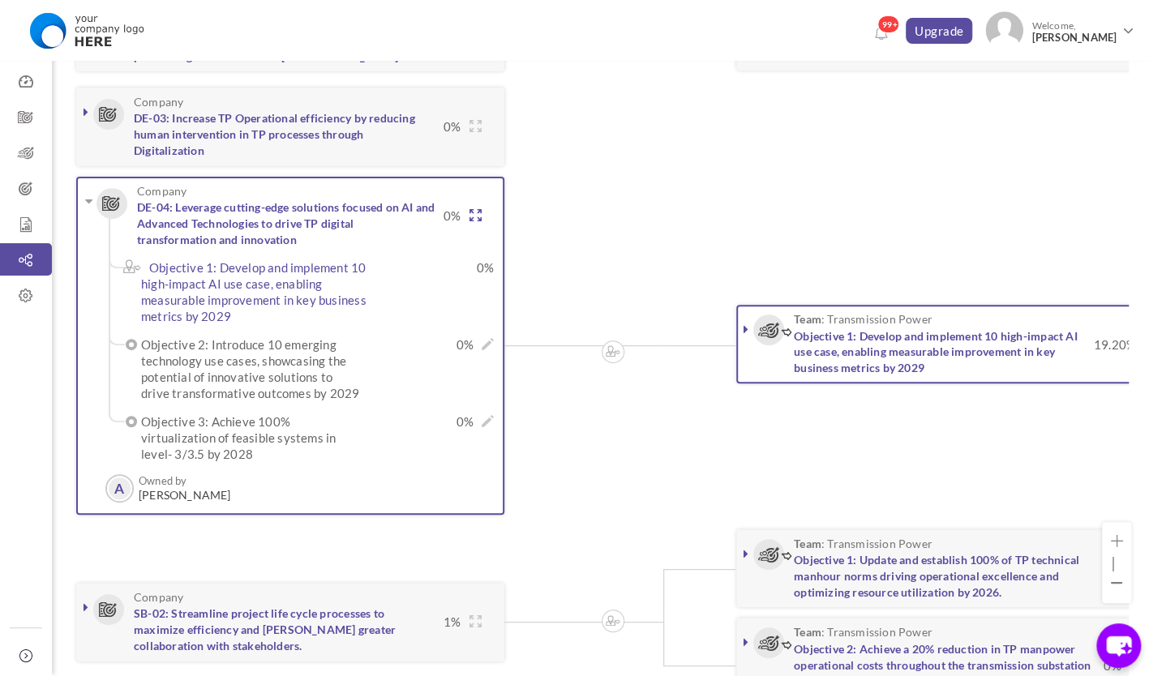
click at [469, 215] on icon at bounding box center [475, 215] width 12 height 12
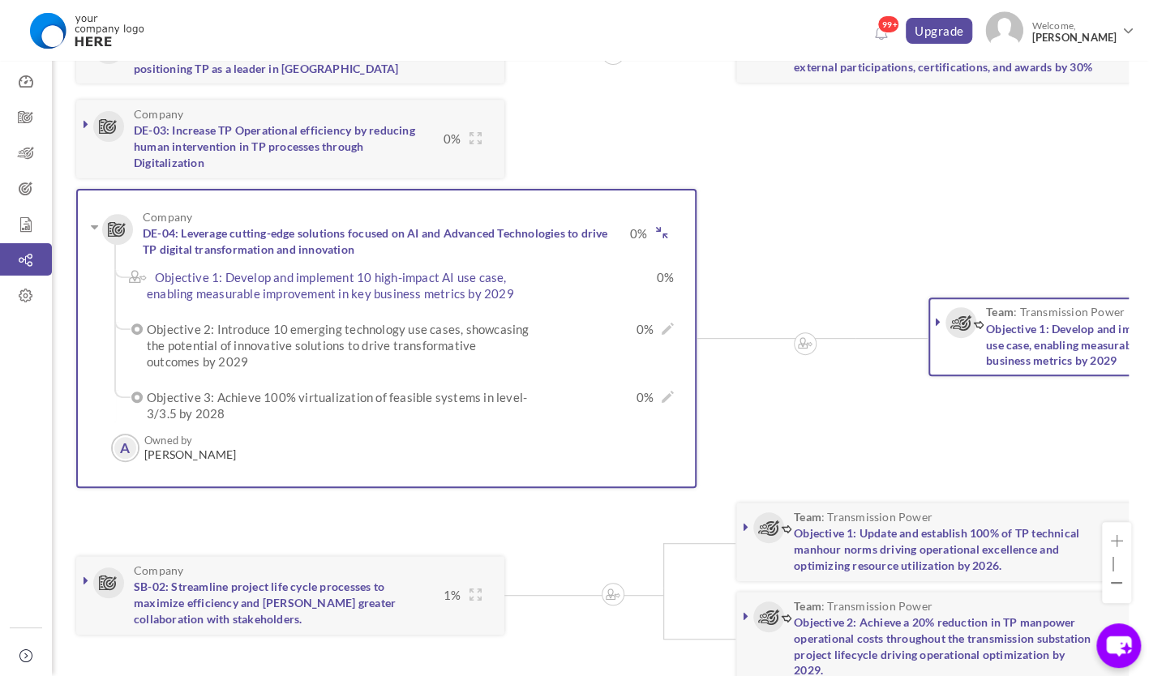
click at [655, 231] on icon at bounding box center [660, 233] width 11 height 12
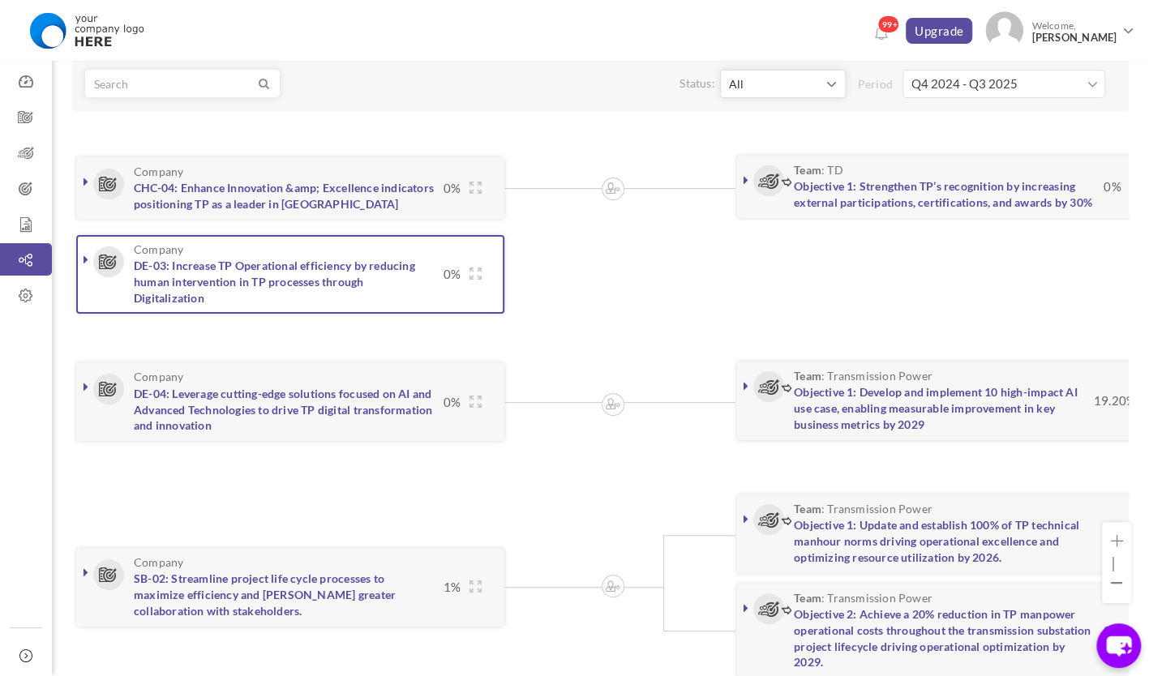
scroll to position [58, 0]
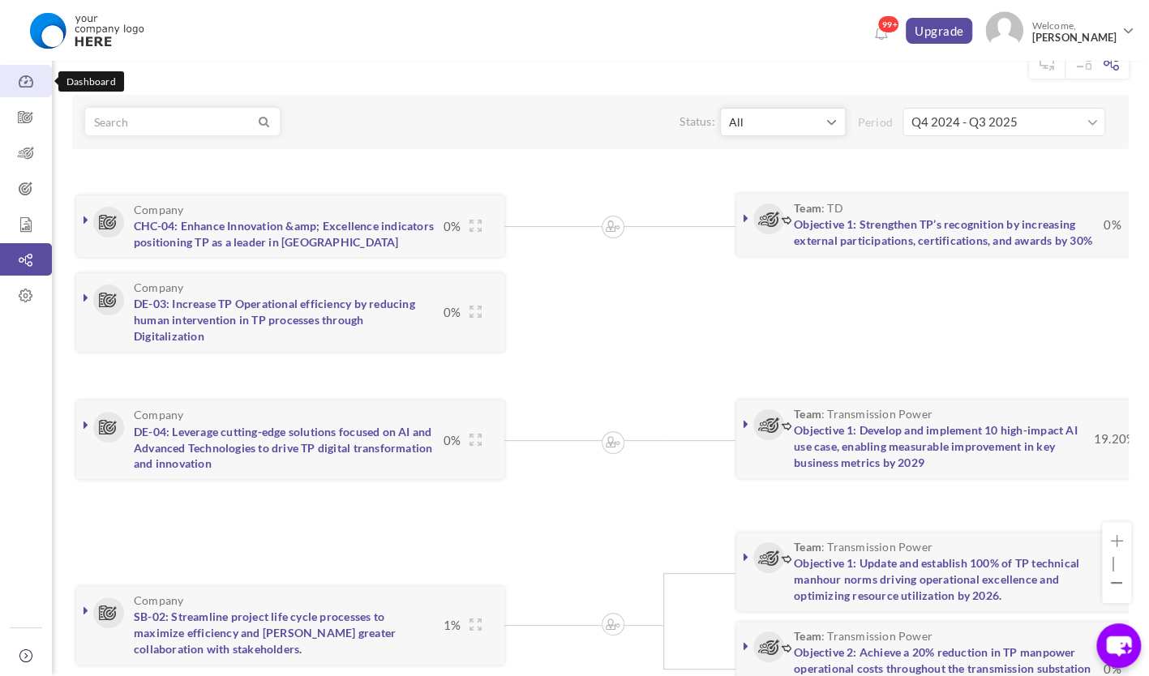
click at [31, 90] on link "Dashboard" at bounding box center [26, 81] width 52 height 32
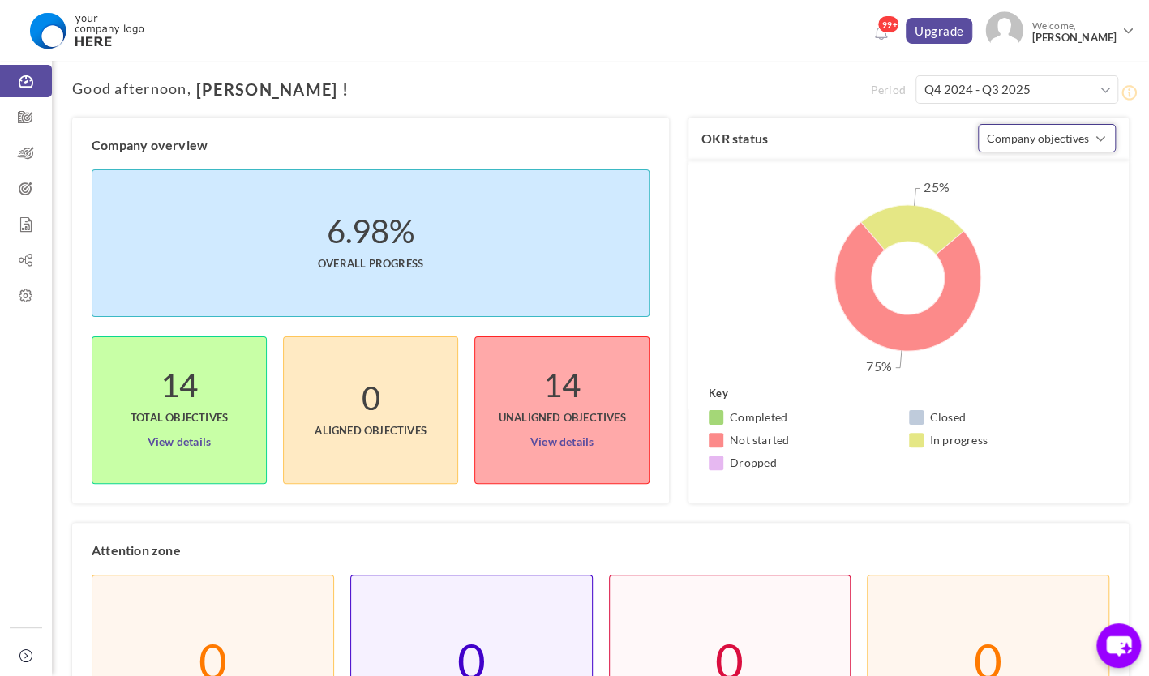
click at [1081, 149] on button "Company objectives" at bounding box center [1047, 138] width 138 height 28
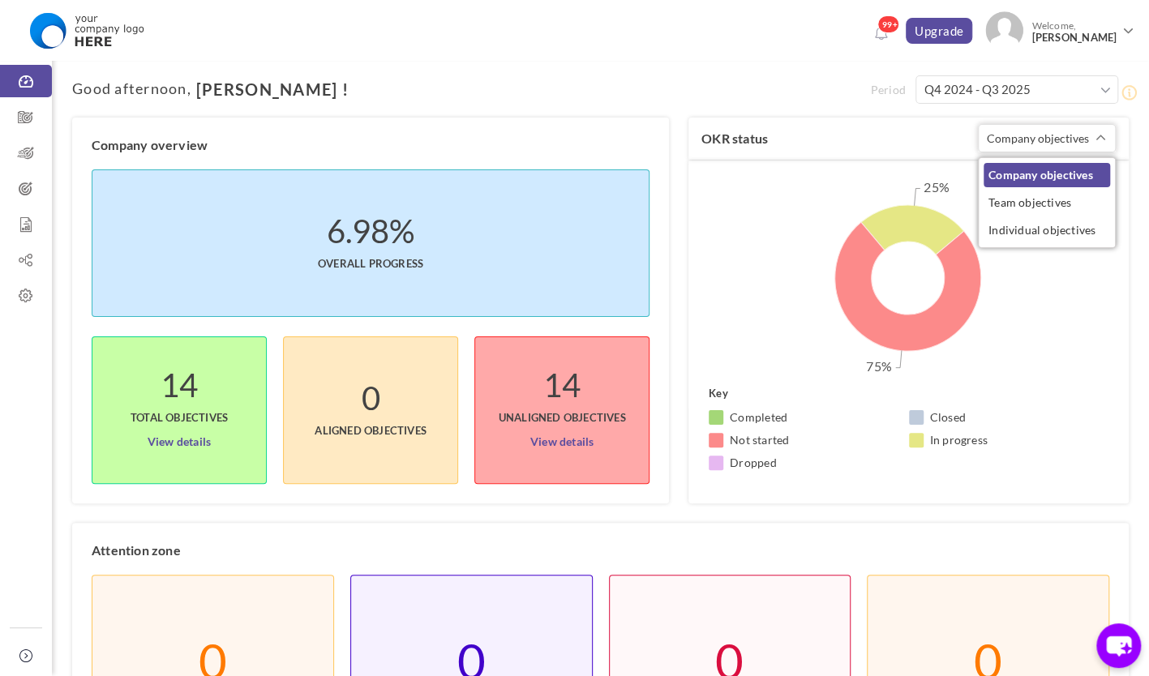
click at [838, 177] on rect at bounding box center [907, 286] width 439 height 243
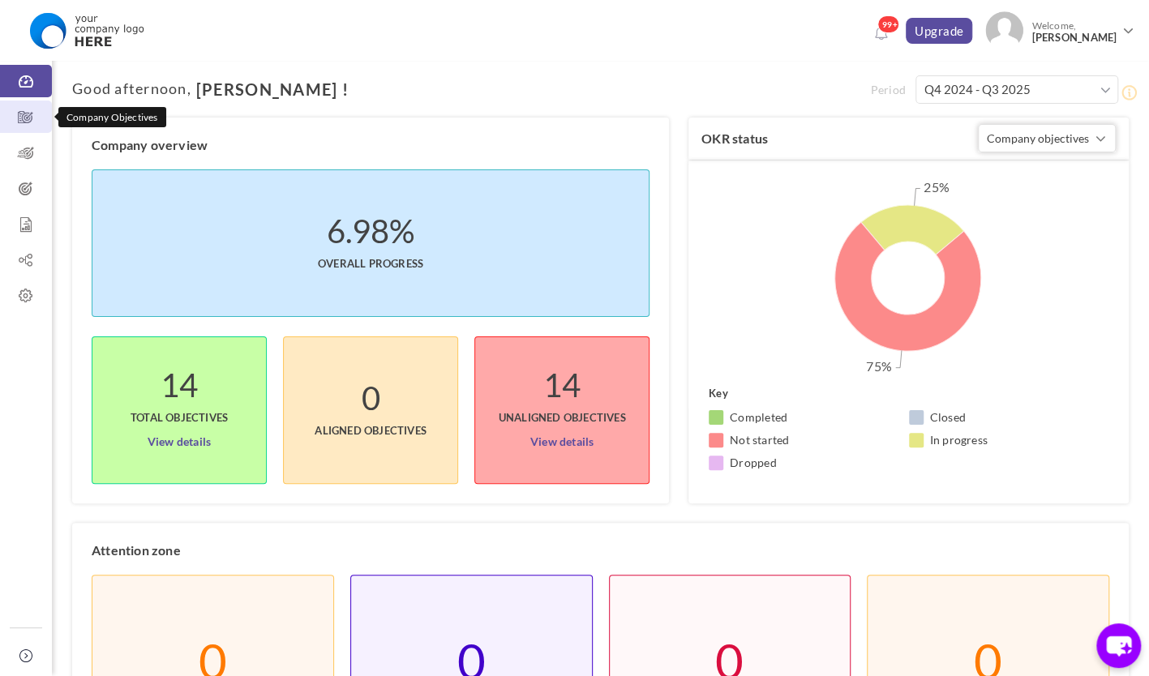
click at [31, 113] on icon at bounding box center [26, 117] width 52 height 16
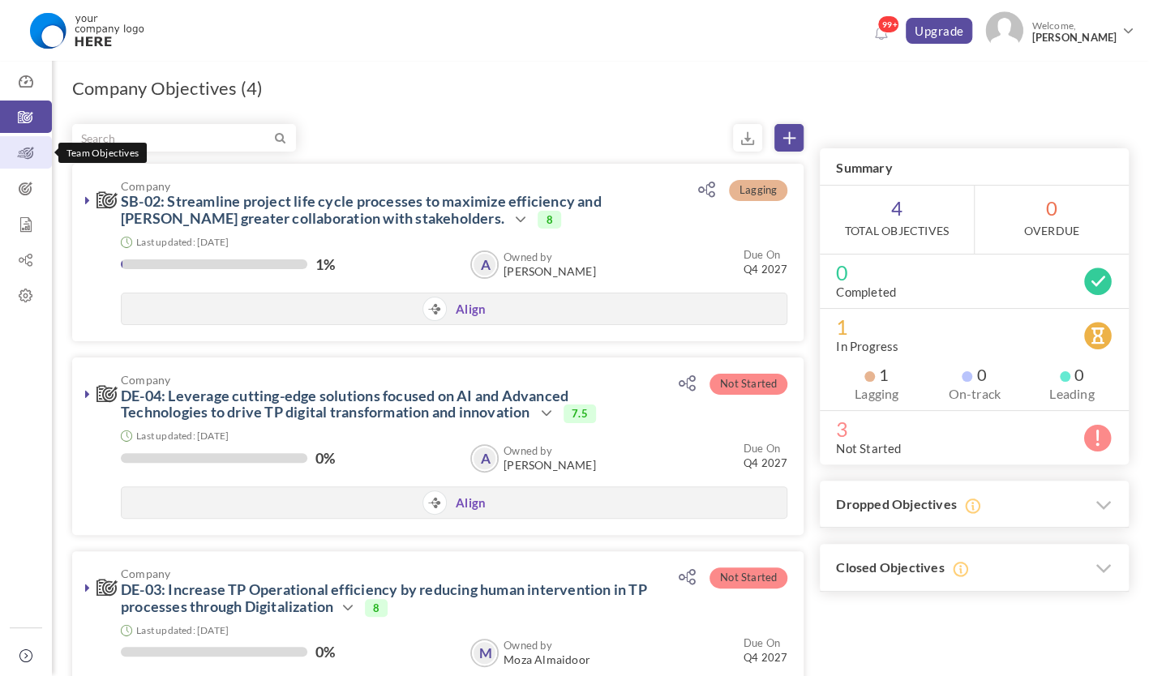
click at [31, 148] on icon at bounding box center [26, 153] width 52 height 16
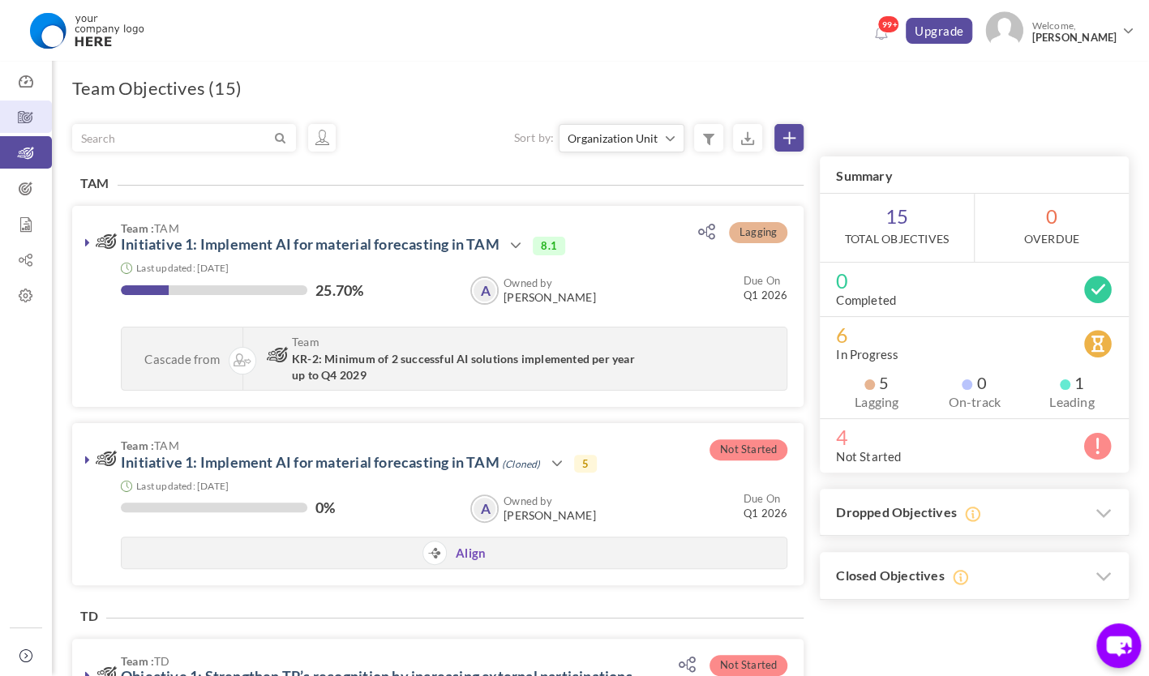
click at [35, 113] on icon at bounding box center [26, 117] width 52 height 16
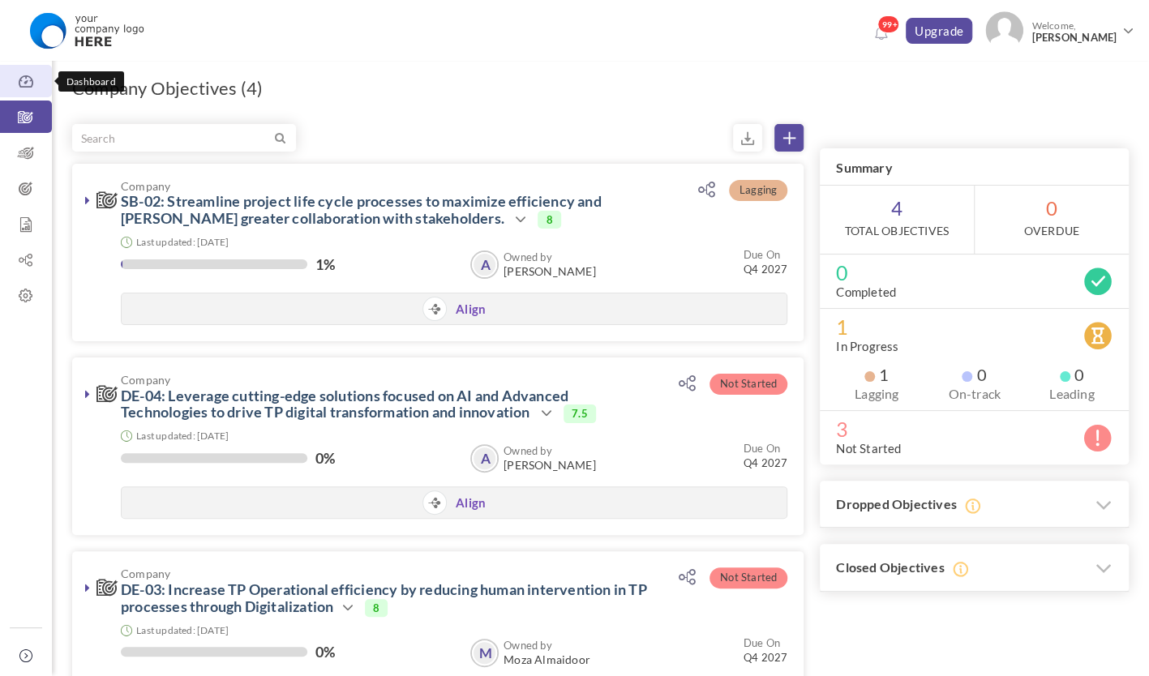
click at [31, 78] on icon at bounding box center [26, 82] width 52 height 16
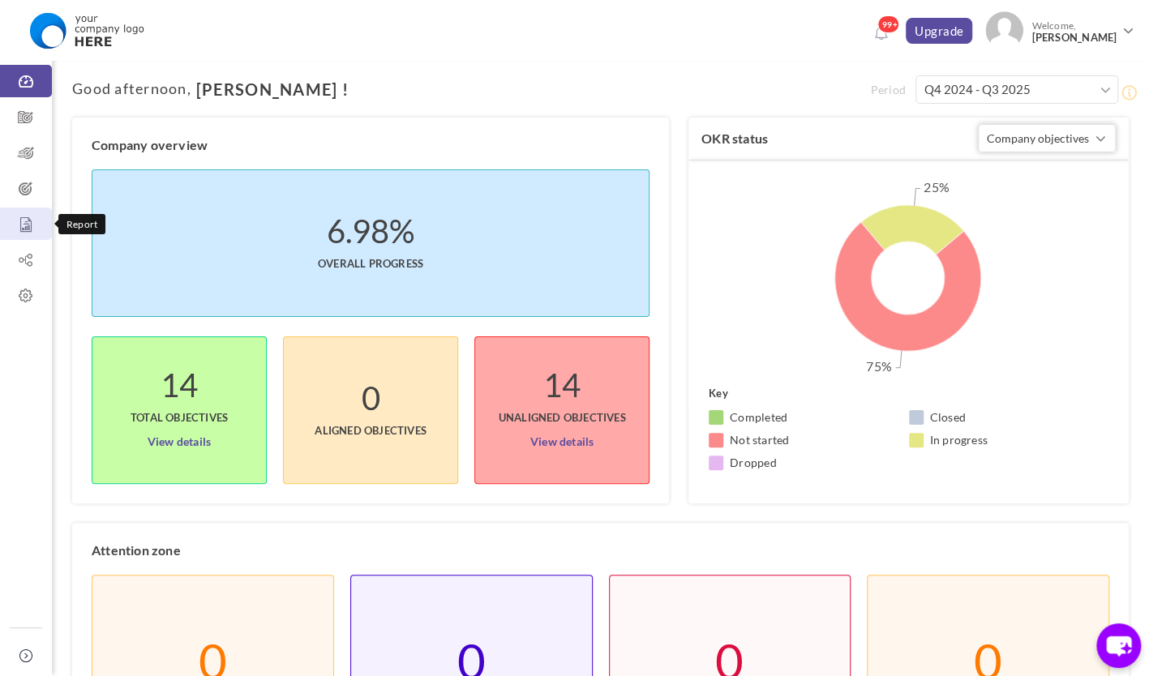
click at [31, 227] on icon at bounding box center [26, 224] width 52 height 16
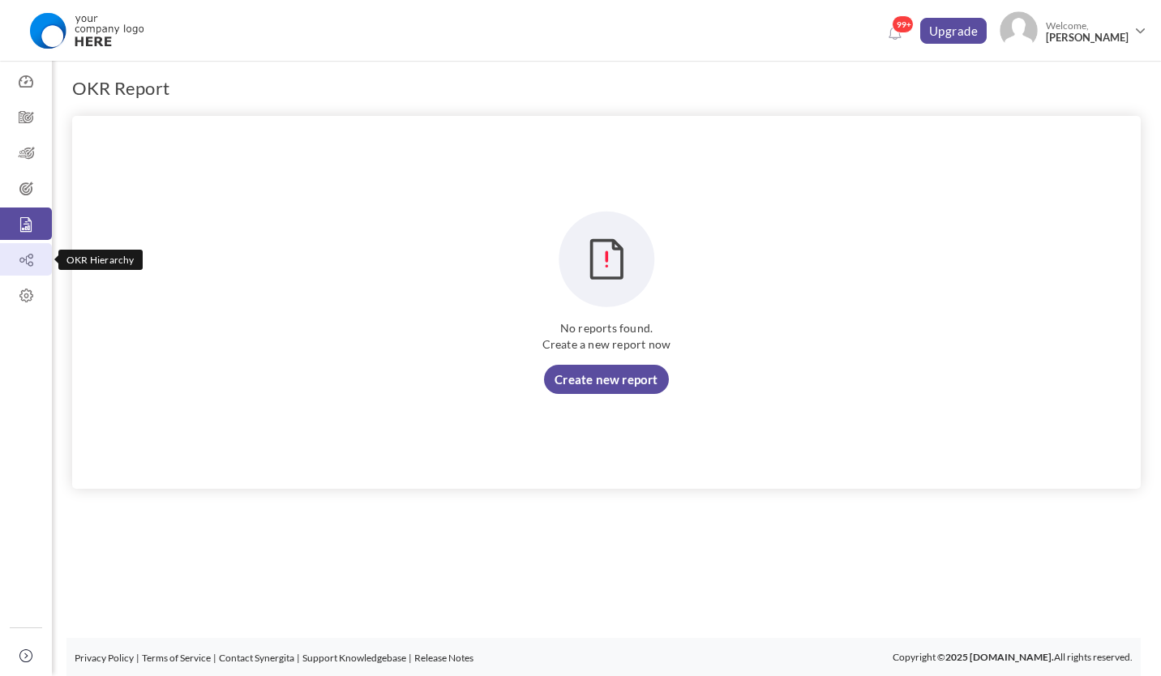
click at [31, 258] on icon at bounding box center [26, 260] width 52 height 16
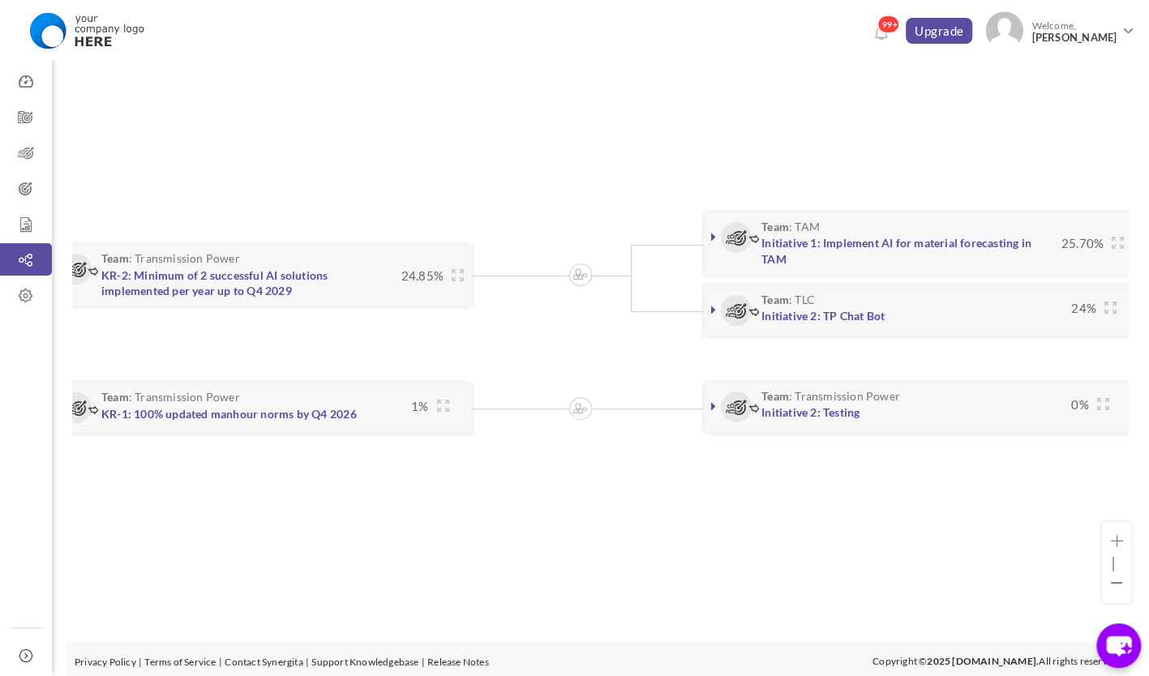
scroll to position [0, 1355]
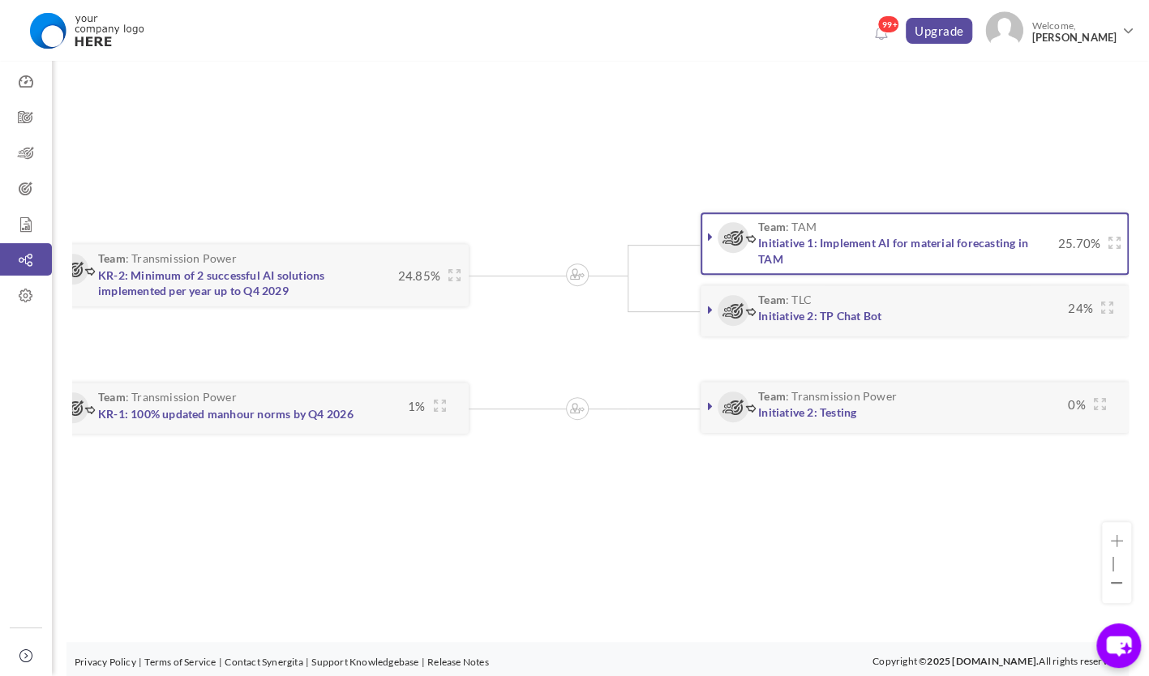
click at [709, 233] on icon at bounding box center [710, 236] width 5 height 13
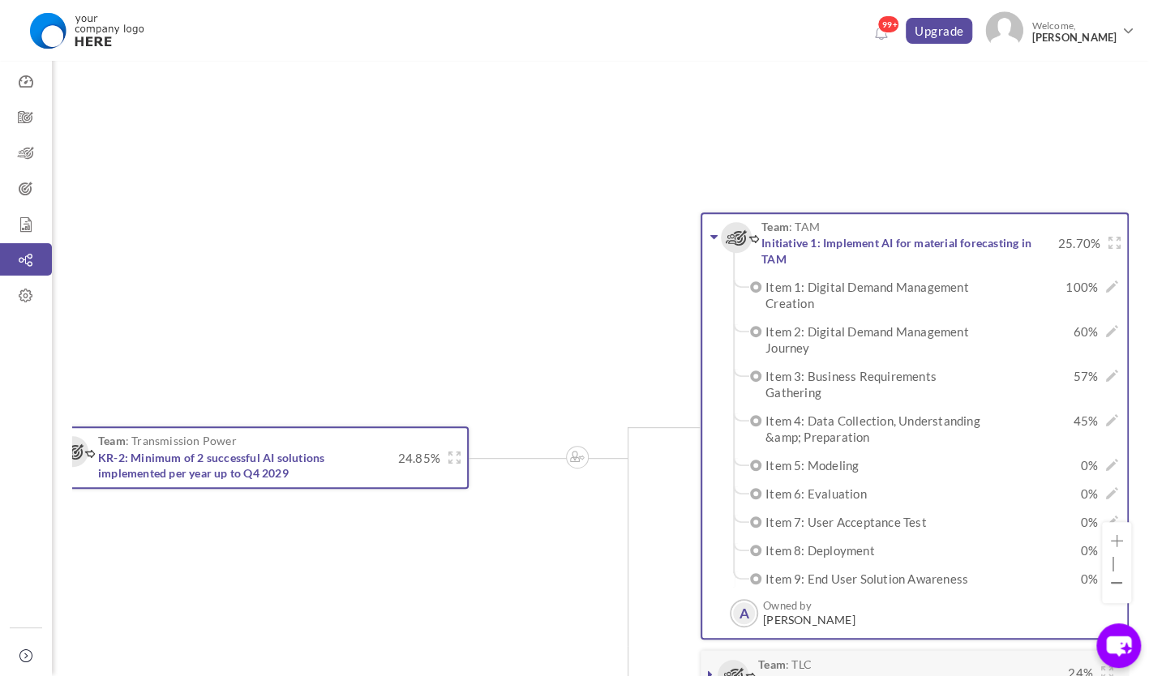
click at [709, 233] on icon at bounding box center [712, 236] width 7 height 13
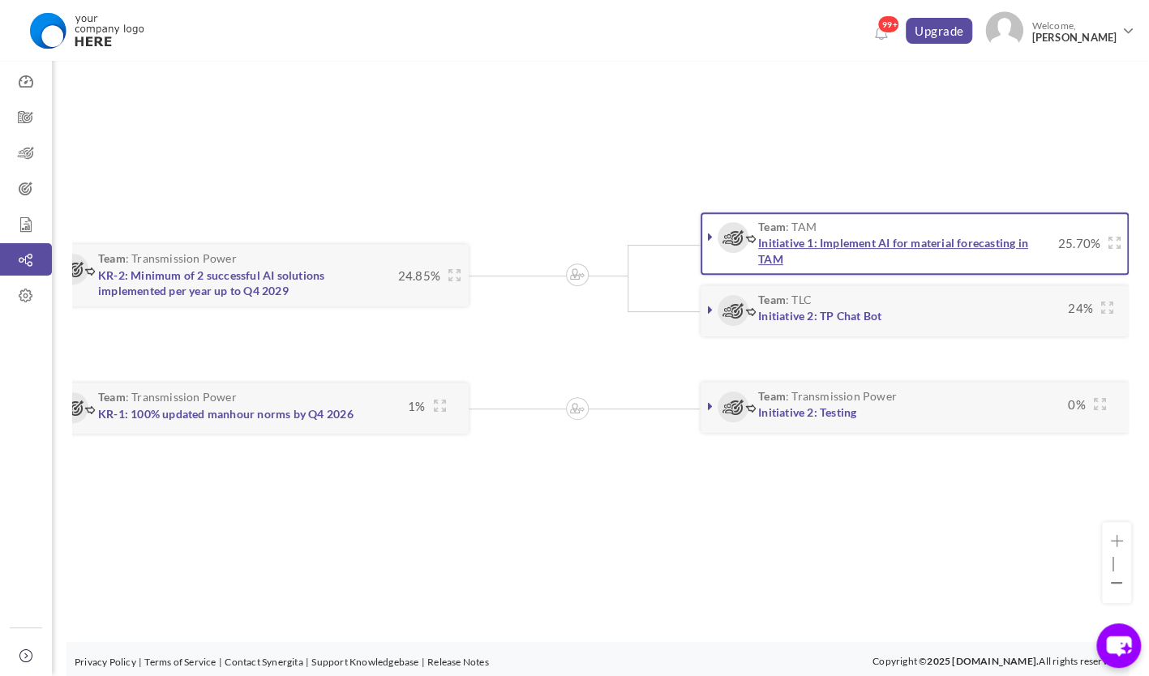
click at [982, 243] on link "Initiative 1: Implement AI for material forecasting in TAM" at bounding box center [893, 251] width 270 height 30
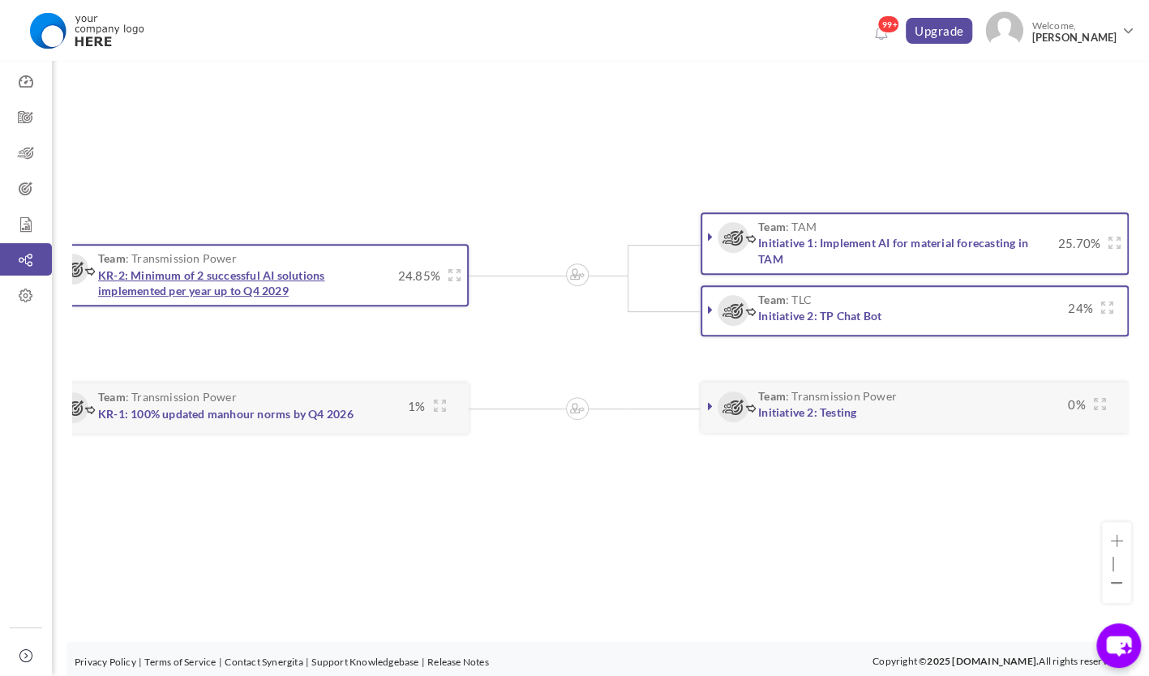
click at [241, 272] on link "KR-2: Minimum of 2 successful AI solutions implemented per year up to Q4 2029" at bounding box center [211, 283] width 226 height 30
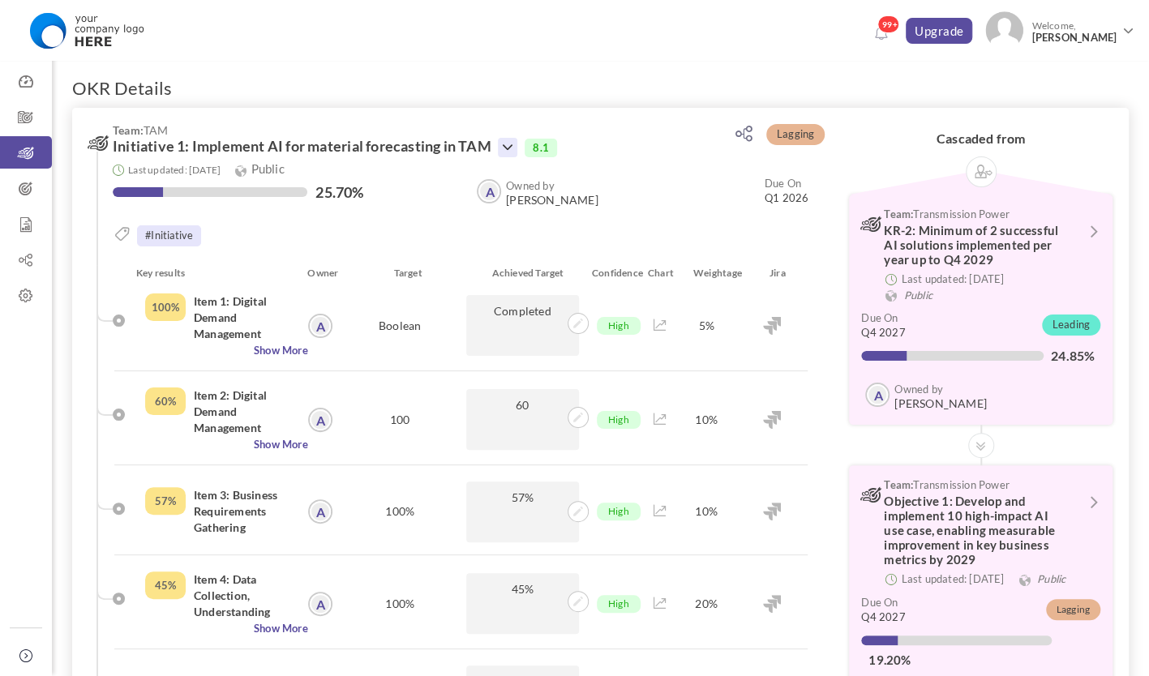
click at [506, 145] on icon at bounding box center [507, 147] width 19 height 19
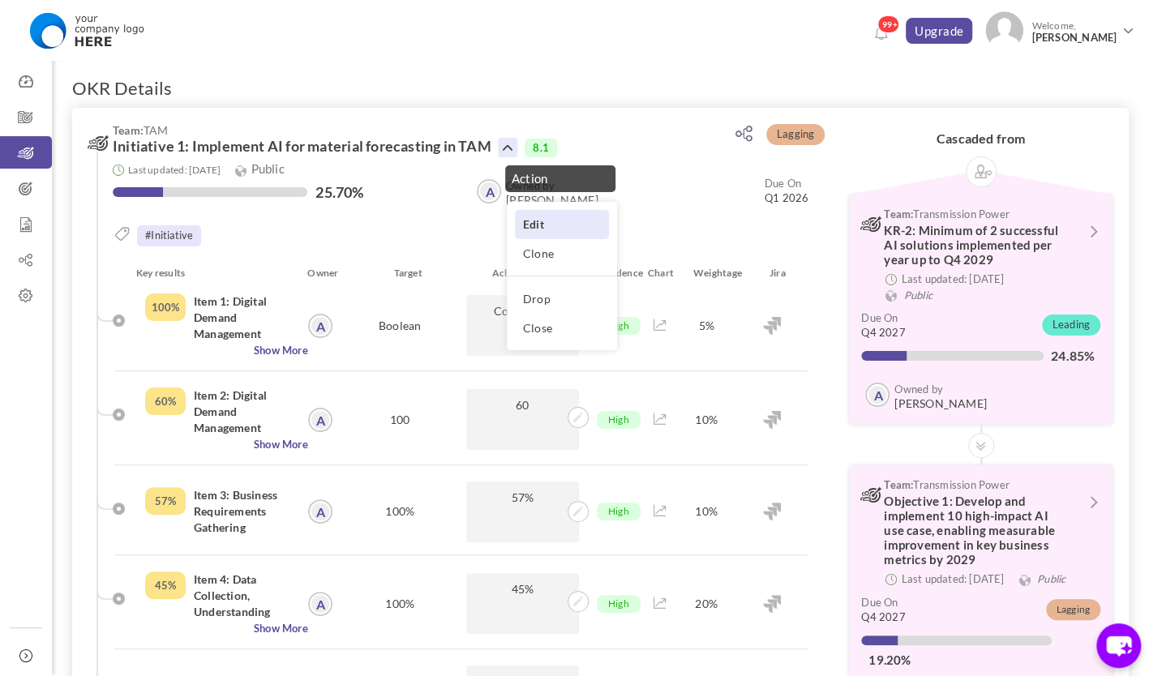
click at [542, 221] on link "Edit" at bounding box center [562, 224] width 94 height 28
click at [542, 221] on body "Trial Extended! Subscribe to continue using all the features. 99+ Upgrade Upgra…" at bounding box center [574, 338] width 1149 height 676
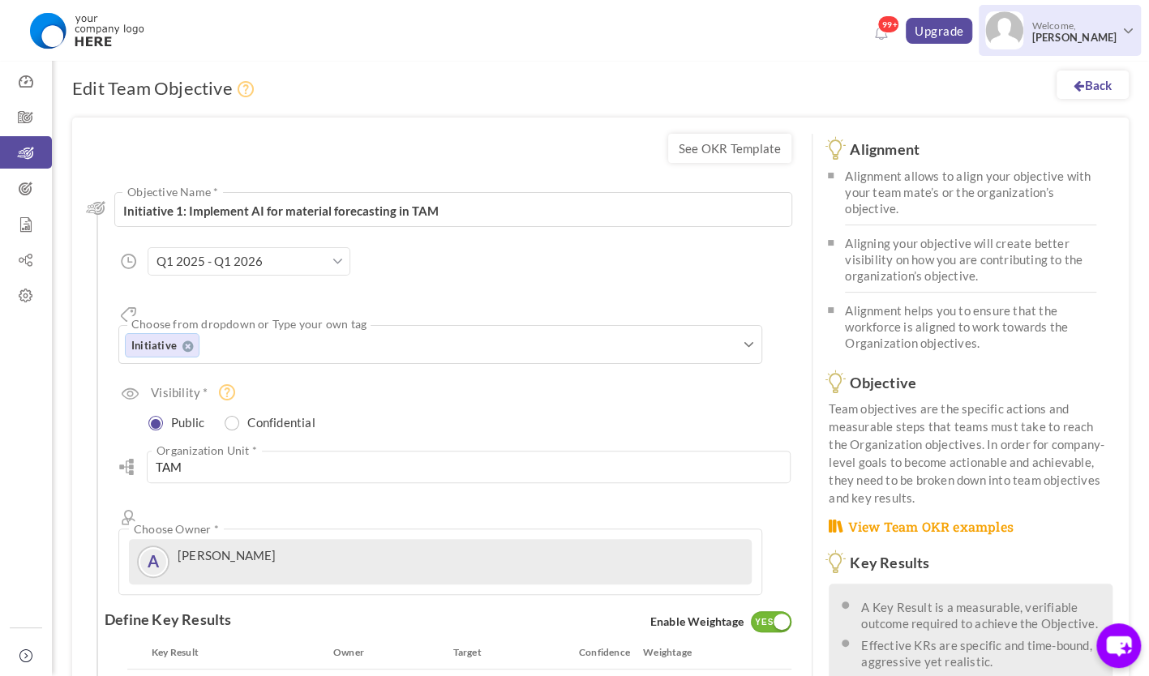
click at [1089, 42] on span "[PERSON_NAME]" at bounding box center [1073, 38] width 85 height 12
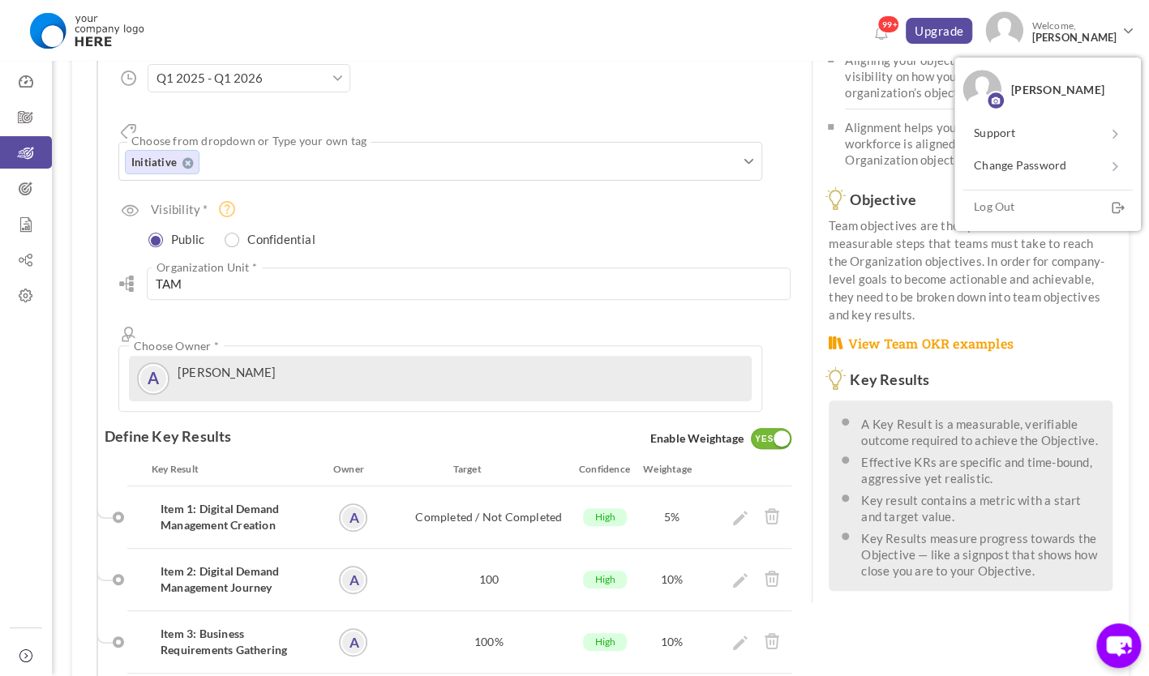
scroll to position [162, 0]
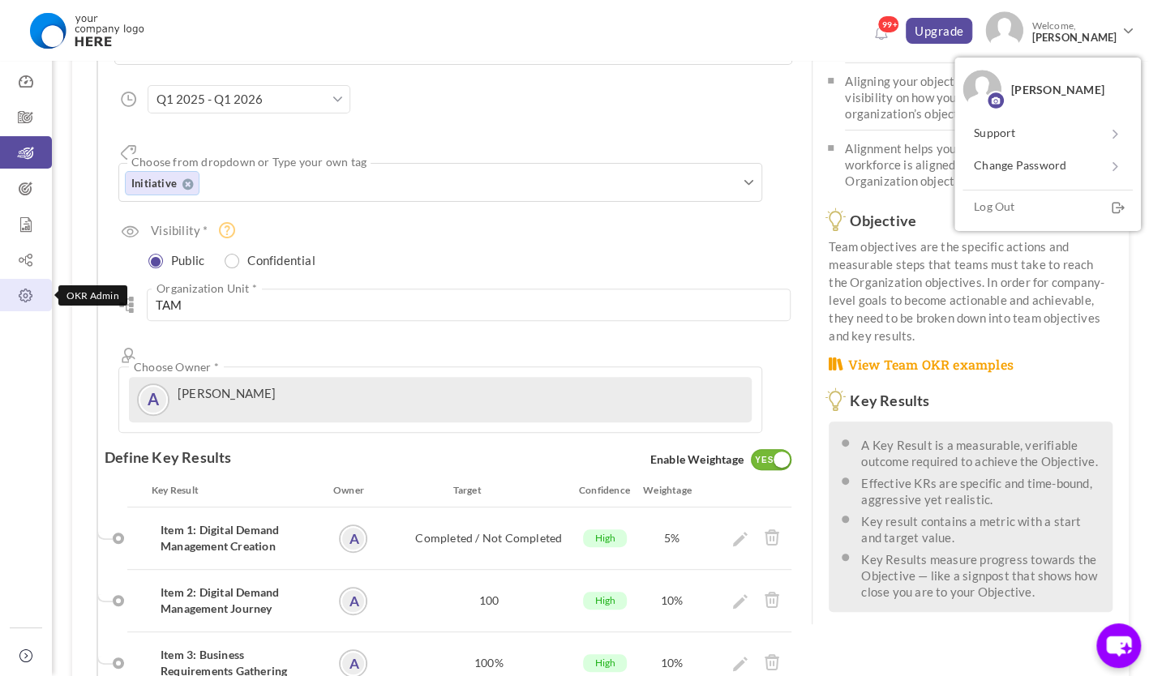
click at [34, 308] on link "OKR Admin" at bounding box center [26, 295] width 52 height 32
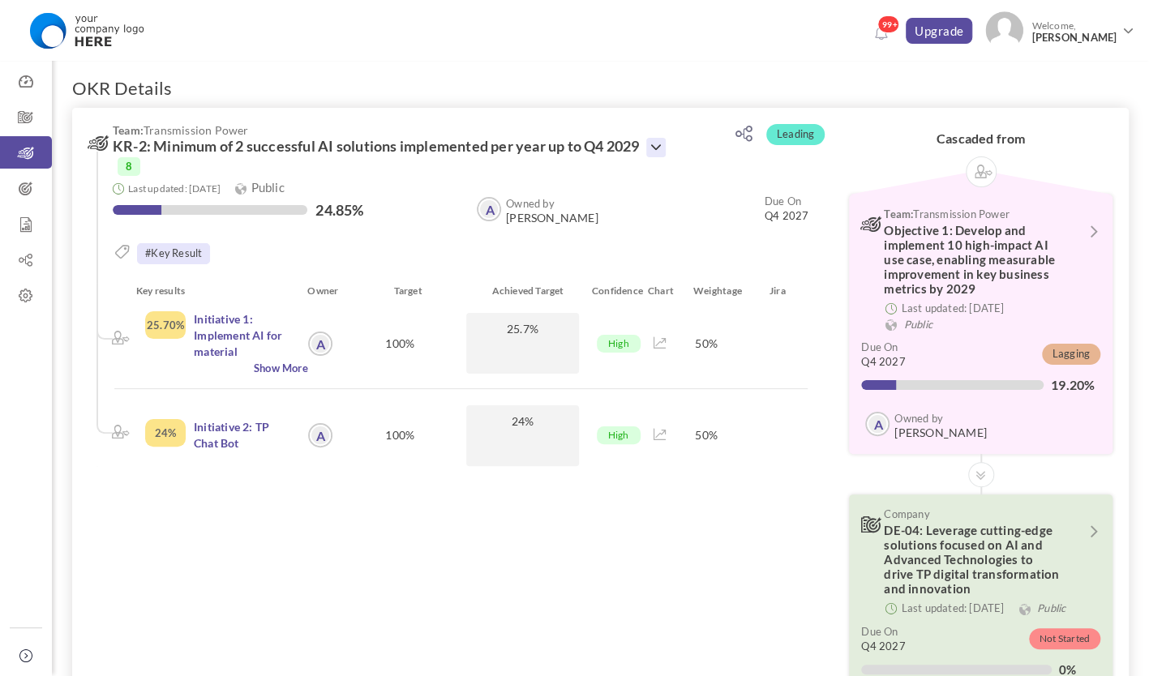
click at [646, 157] on icon at bounding box center [655, 147] width 19 height 19
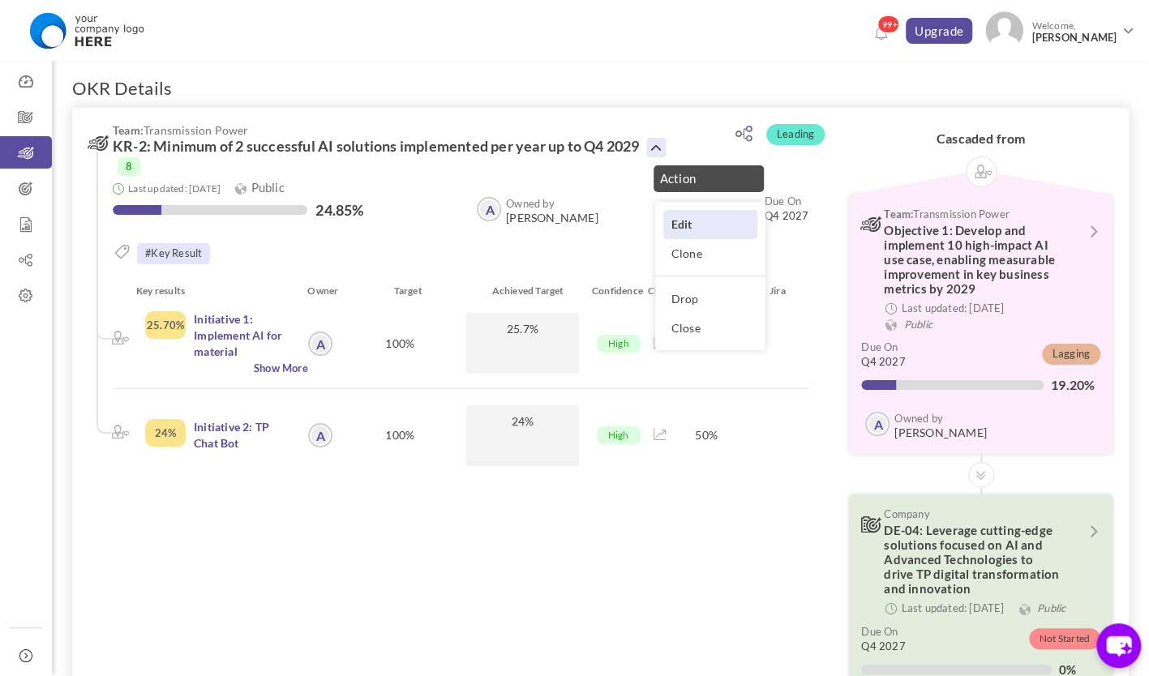
click at [663, 238] on link "Edit" at bounding box center [710, 224] width 94 height 28
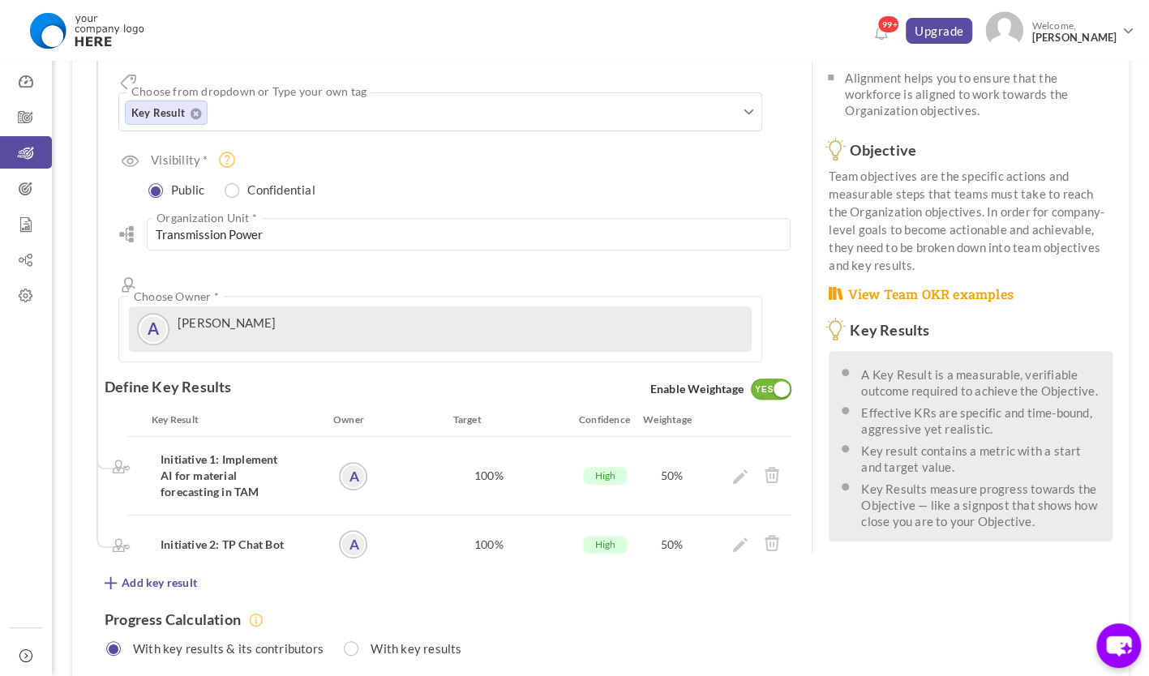
scroll to position [381, 0]
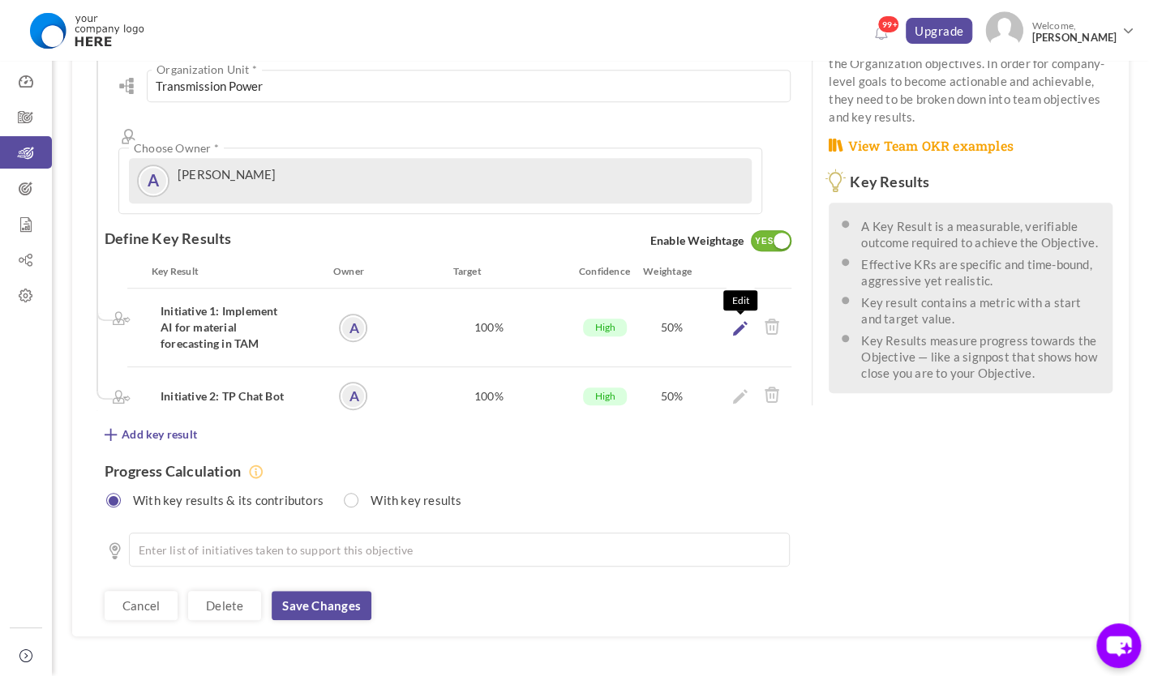
click at [741, 321] on icon at bounding box center [740, 328] width 15 height 15
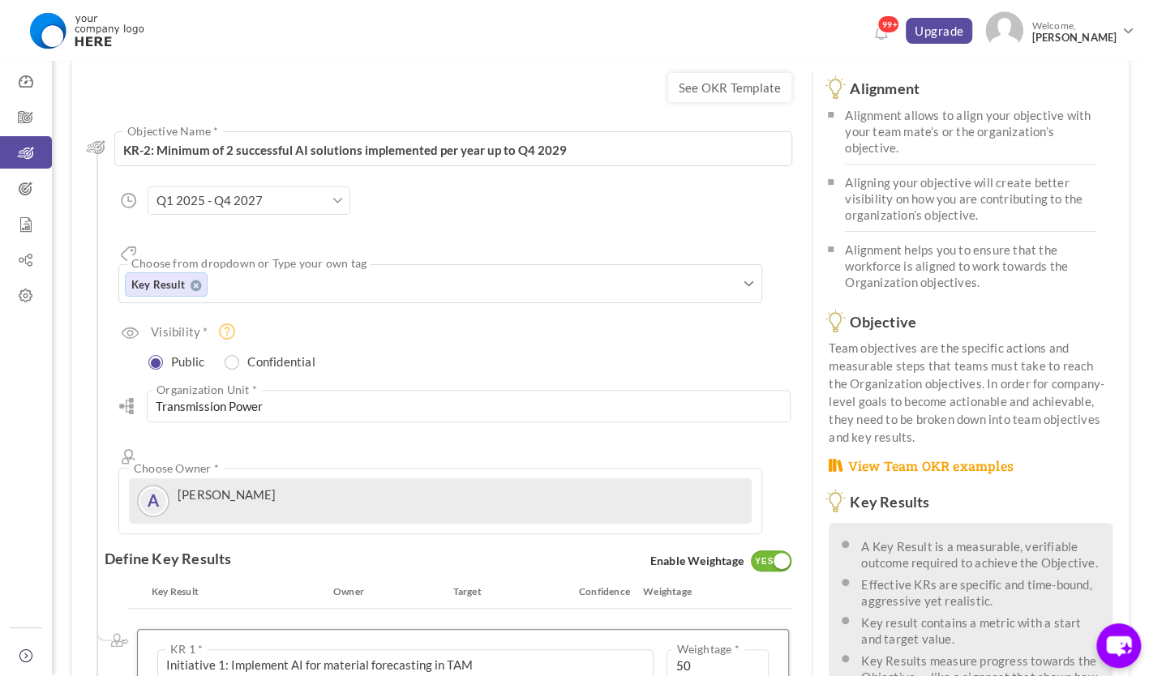
scroll to position [57, 0]
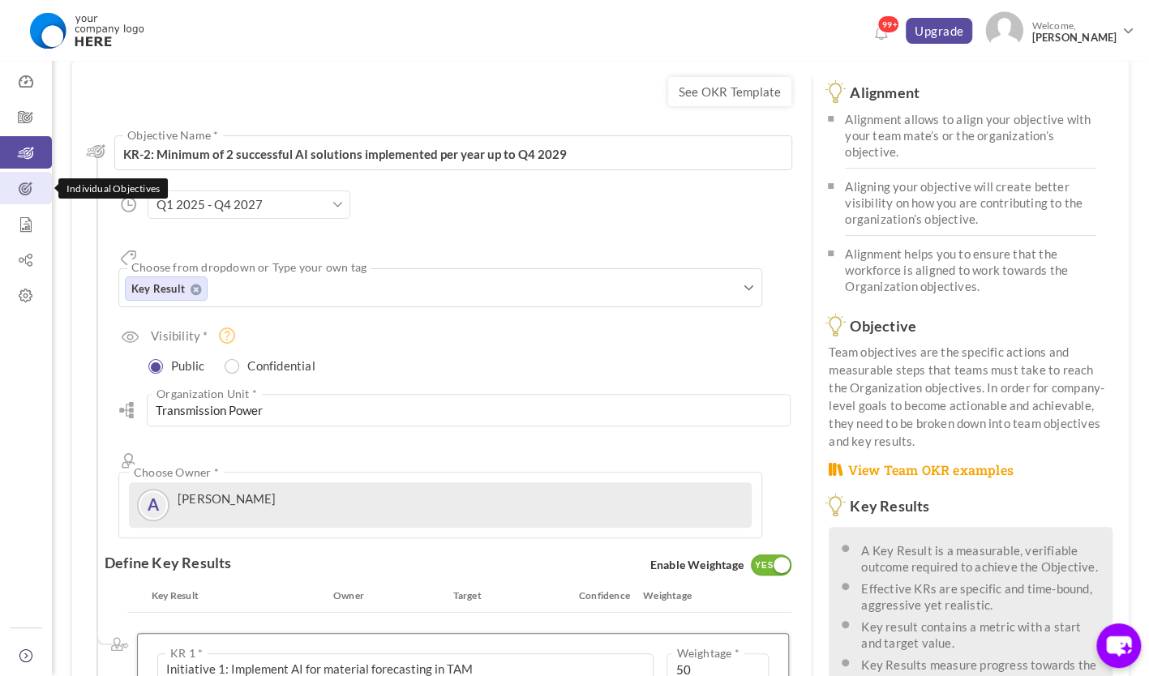
click at [28, 197] on icon at bounding box center [26, 189] width 52 height 16
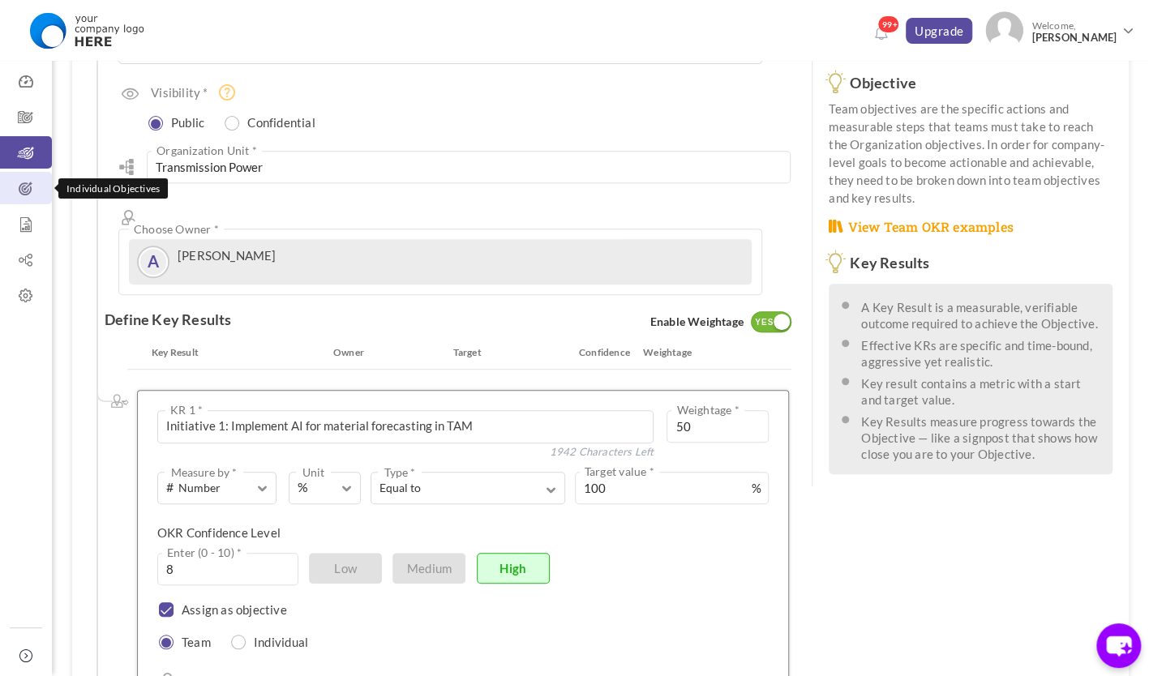
scroll to position [543, 0]
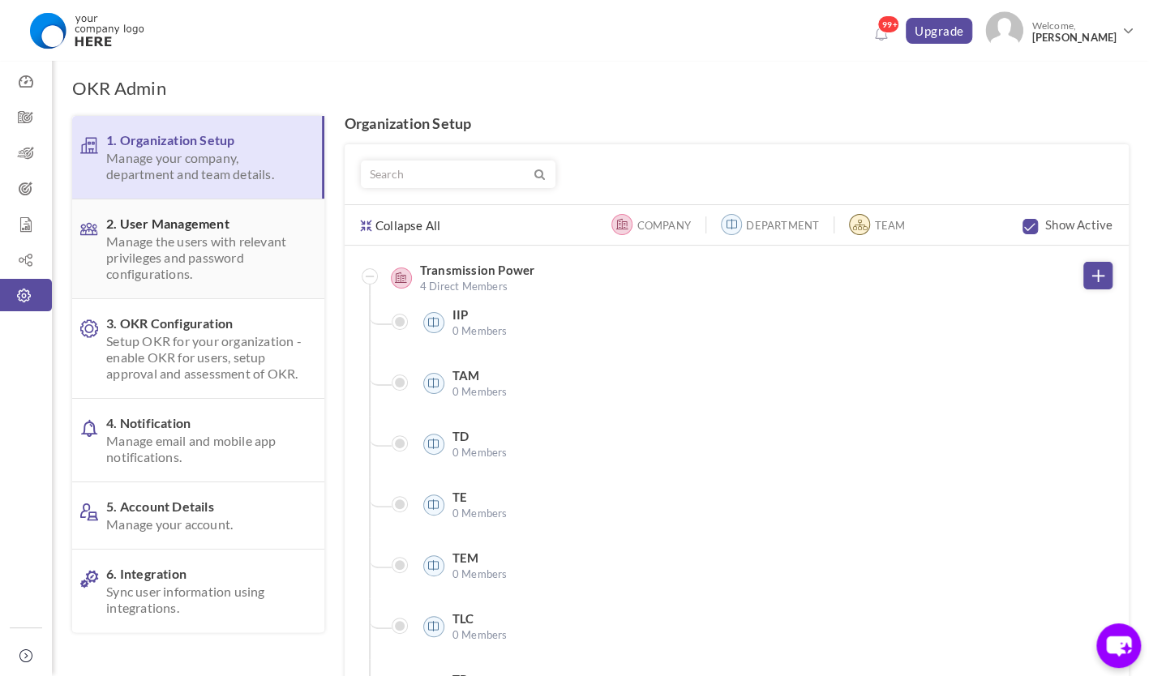
click at [201, 263] on span "Manage the users with relevant privileges and password configurations." at bounding box center [203, 257] width 195 height 49
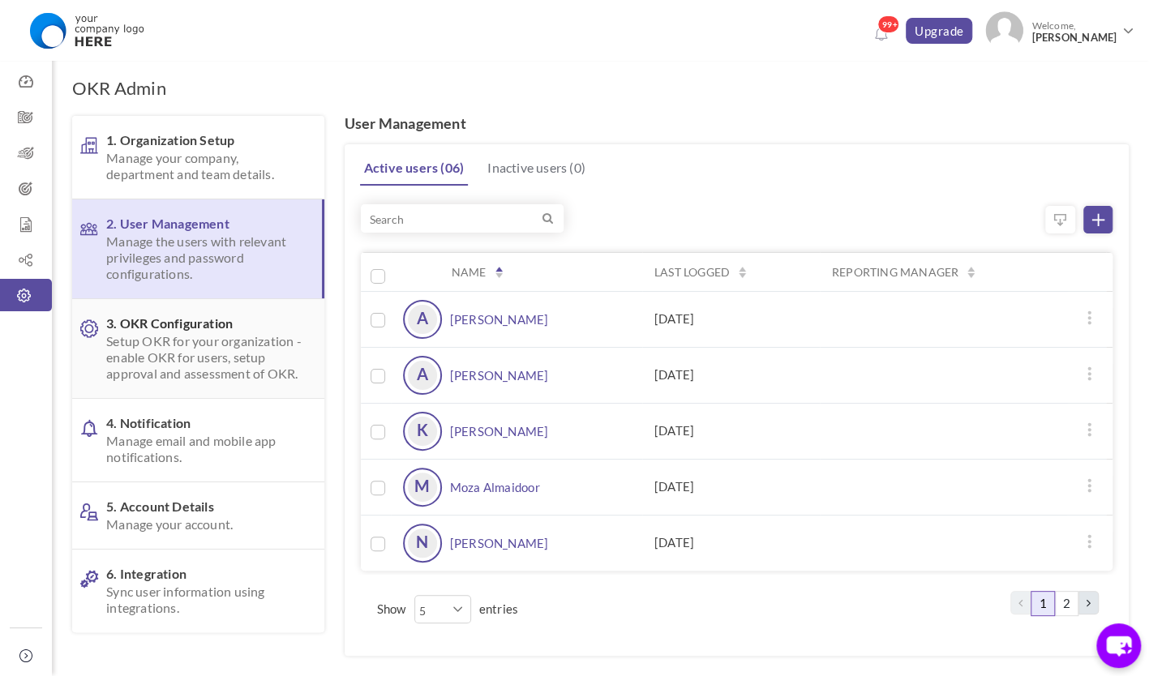
click at [214, 375] on span "Setup OKR for your organization - enable OKR for users, setup approval and asse…" at bounding box center [203, 357] width 195 height 49
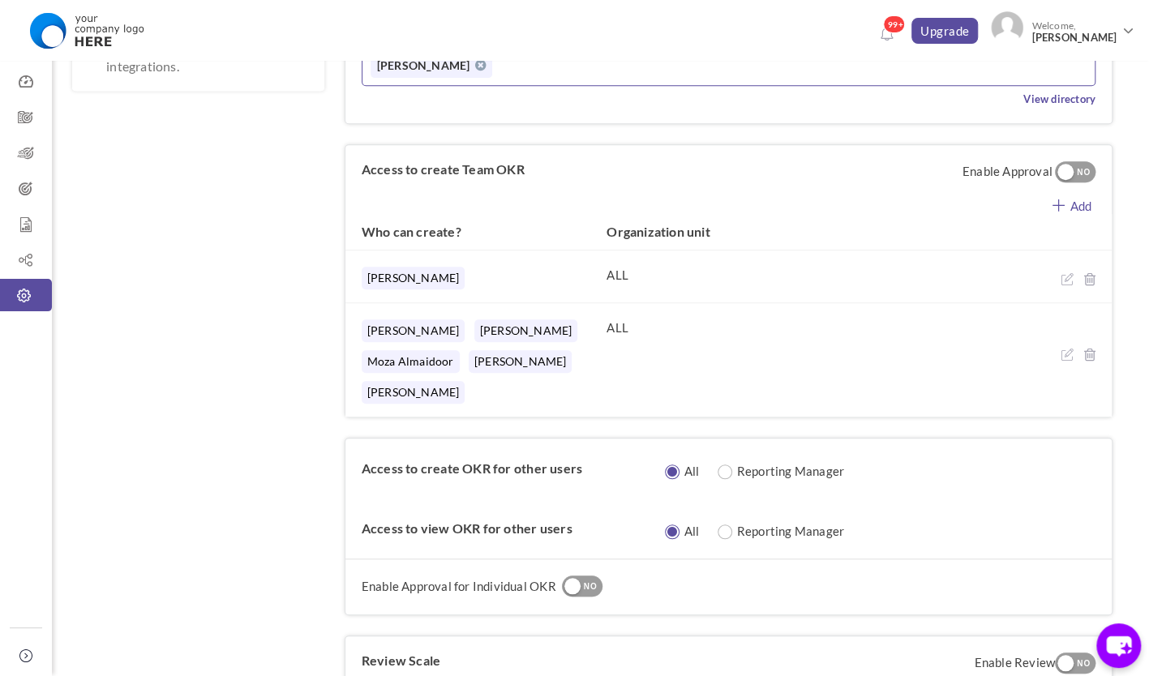
scroll to position [567, 0]
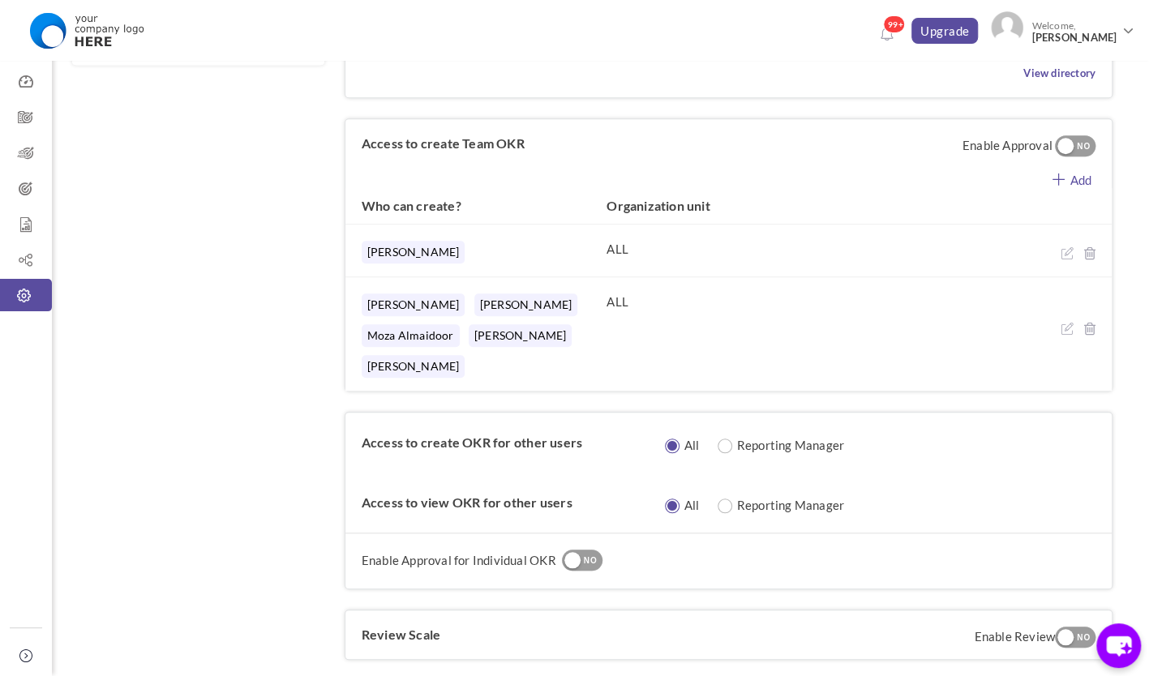
click at [1072, 168] on link "Add" at bounding box center [1071, 178] width 79 height 20
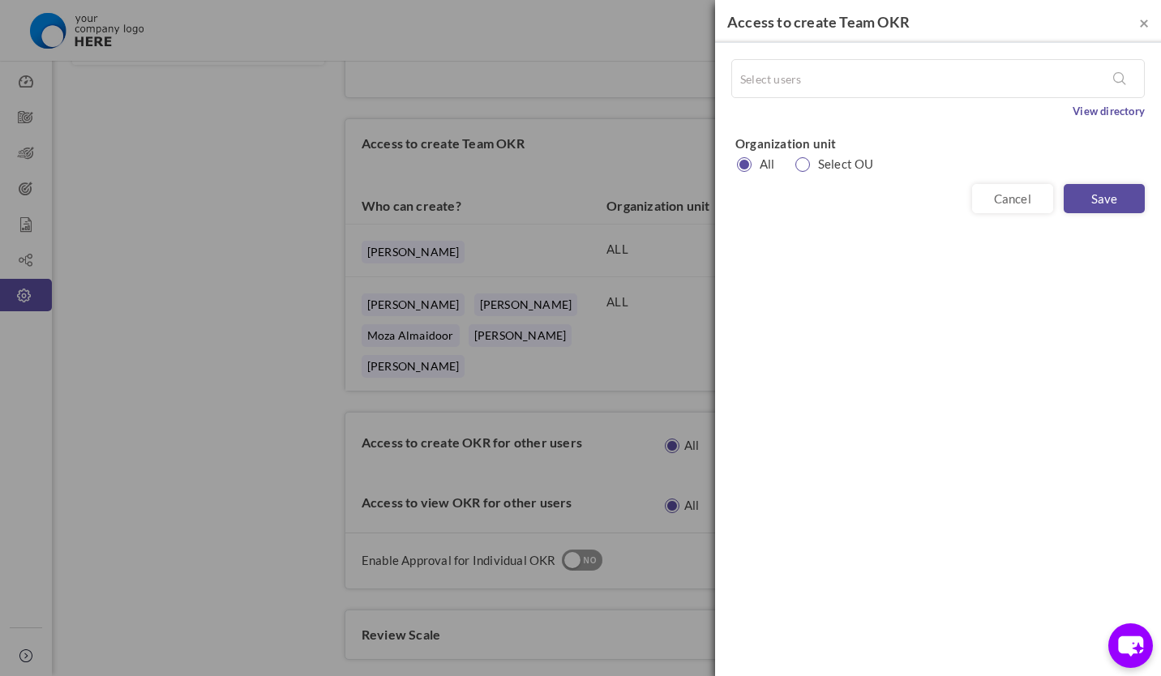
click at [812, 161] on label "Select OU" at bounding box center [840, 164] width 84 height 16
radio input "true"
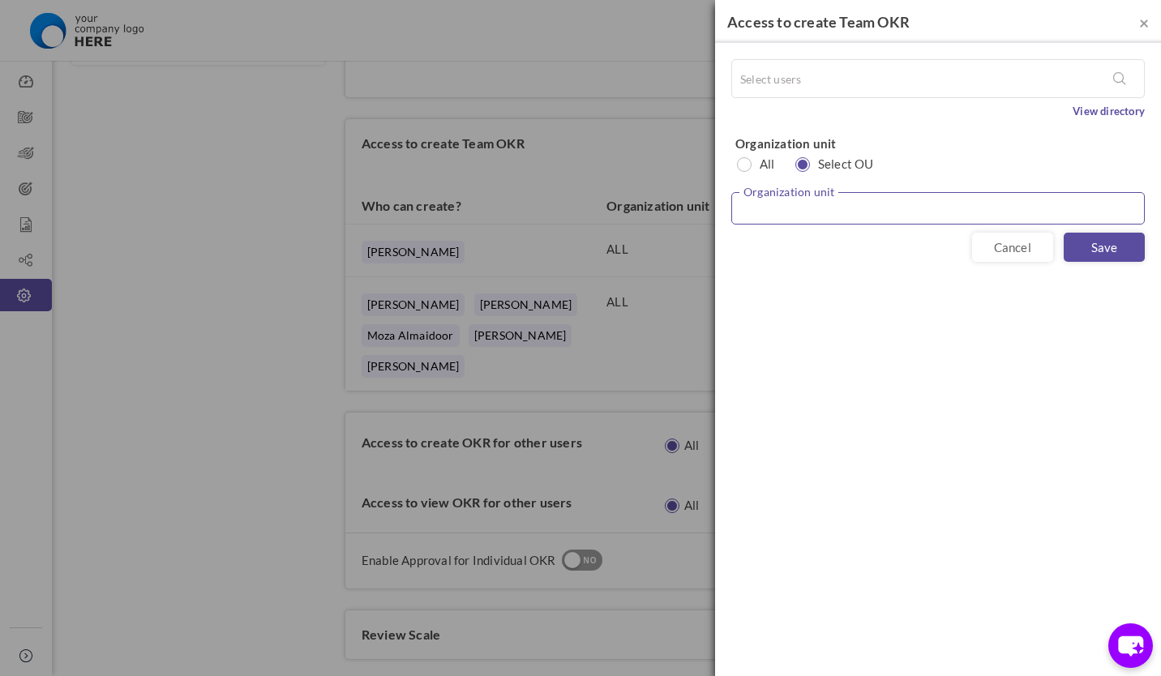
click at [828, 199] on input "text" at bounding box center [937, 208] width 413 height 32
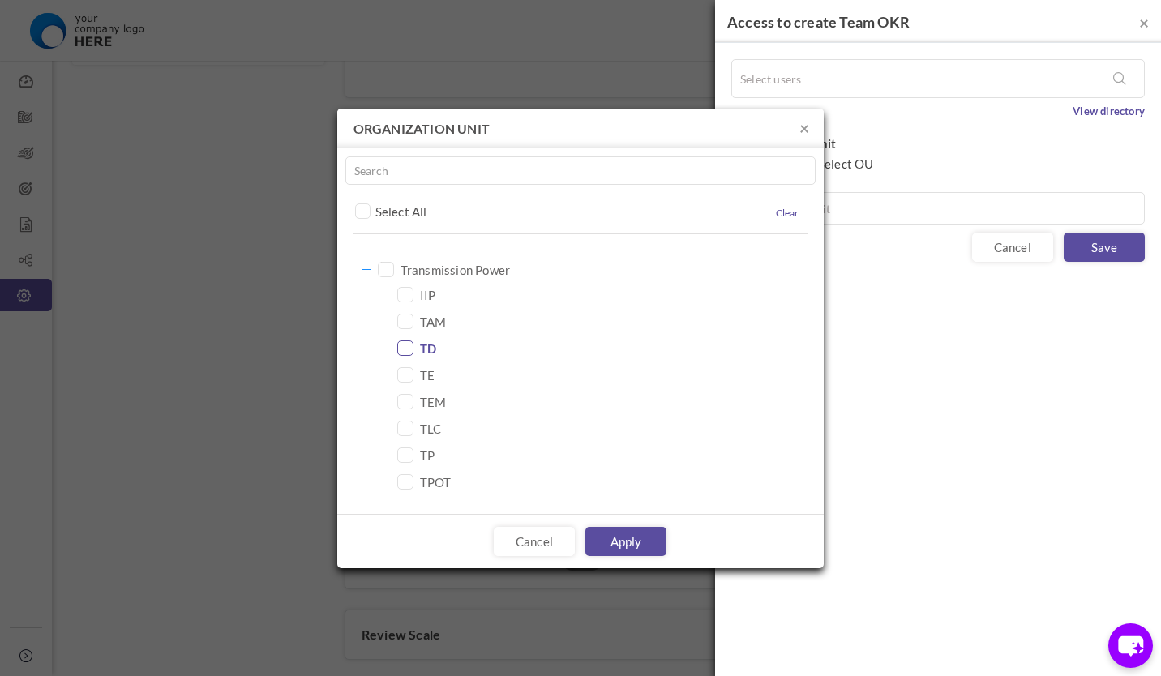
click at [426, 350] on span "TD" at bounding box center [428, 348] width 16 height 23
click at [411, 321] on icon at bounding box center [406, 321] width 22 height 22
click at [408, 345] on icon at bounding box center [406, 348] width 22 height 22
click at [622, 541] on link "Apply" at bounding box center [625, 541] width 81 height 29
type input "TAM"
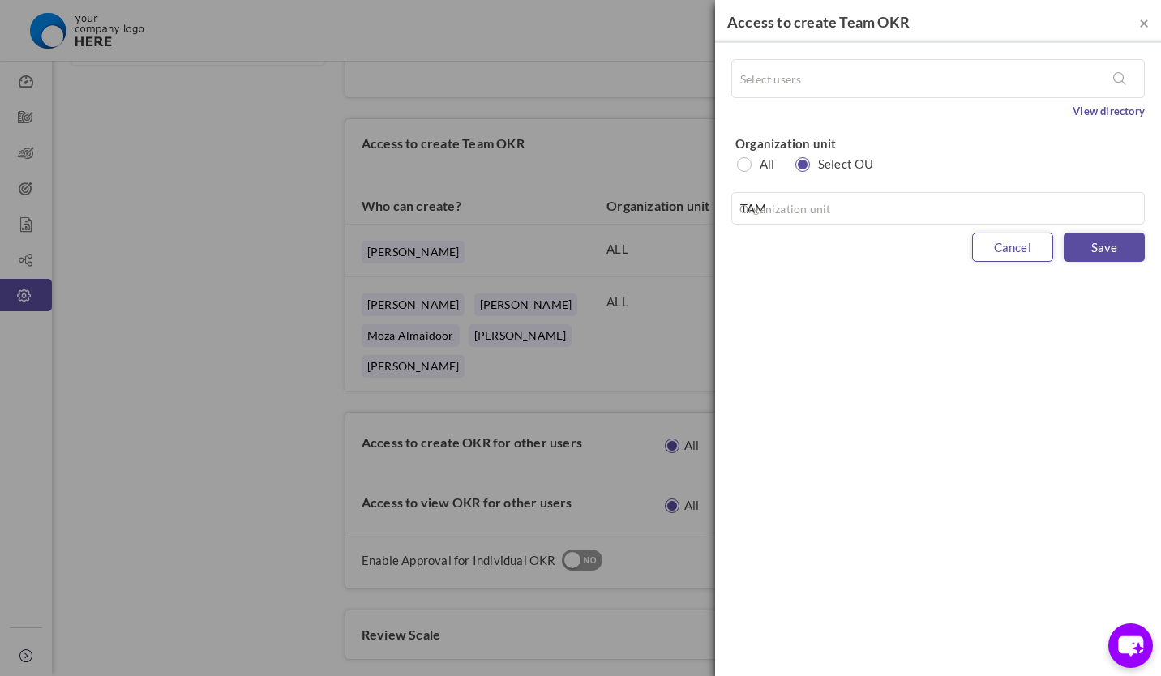
click at [1008, 246] on link "Cancel" at bounding box center [1012, 247] width 81 height 29
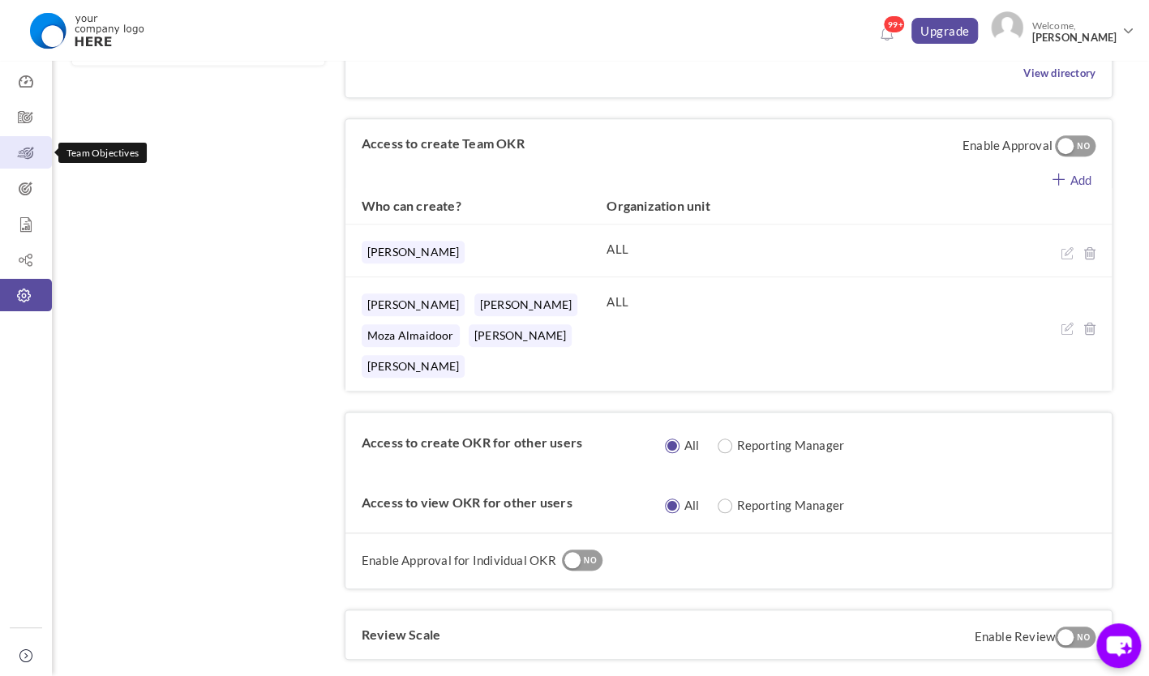
click at [27, 159] on icon at bounding box center [26, 153] width 52 height 16
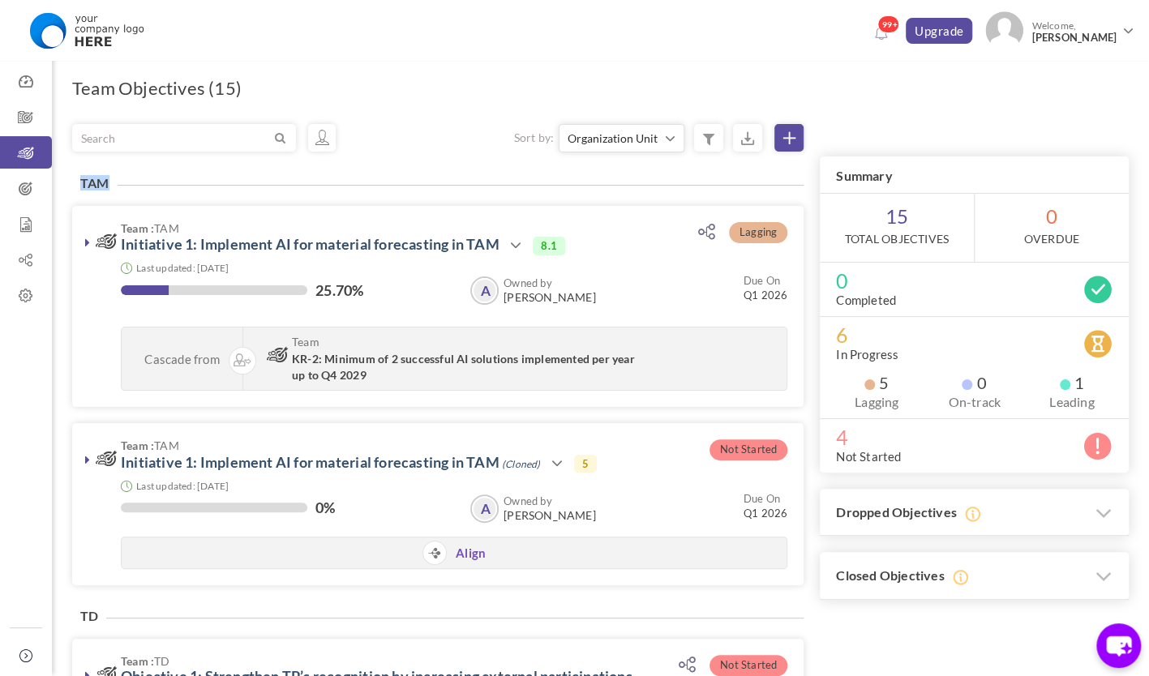
drag, startPoint x: 113, startPoint y: 177, endPoint x: 73, endPoint y: 179, distance: 39.8
click at [73, 179] on h4 "TAM" at bounding box center [94, 183] width 45 height 15
click at [148, 185] on div "TAM Lagging Team : TAM Initiative 1: Implement AI for material forecasting in T…" at bounding box center [437, 393] width 731 height 417
